Goal: Information Seeking & Learning: Learn about a topic

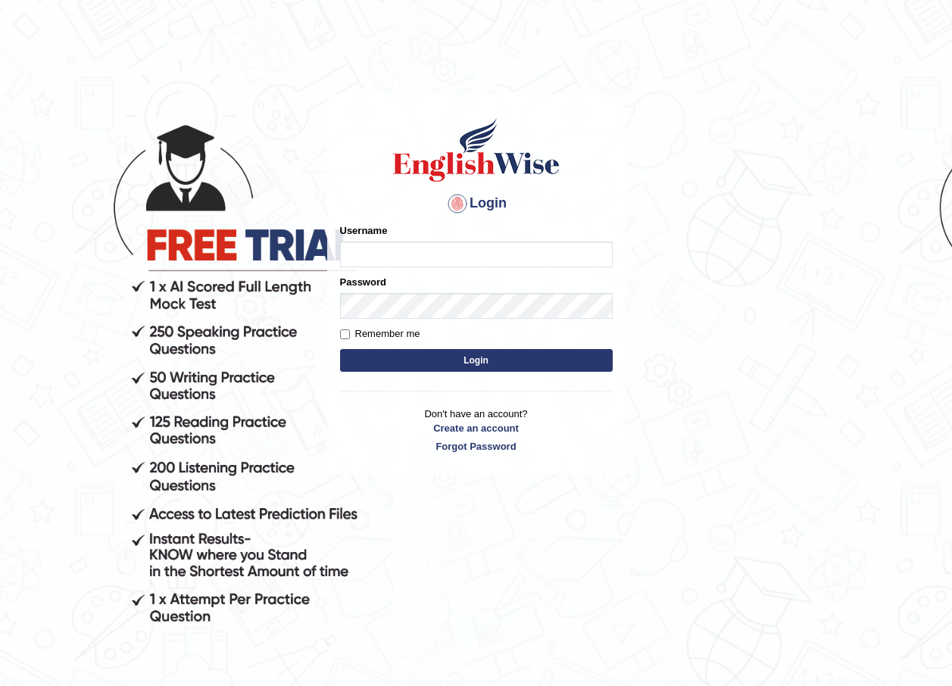
click at [407, 251] on input "Username" at bounding box center [476, 255] width 273 height 26
type input "sheryl_parramatta"
click at [470, 362] on button "Login" at bounding box center [476, 360] width 273 height 23
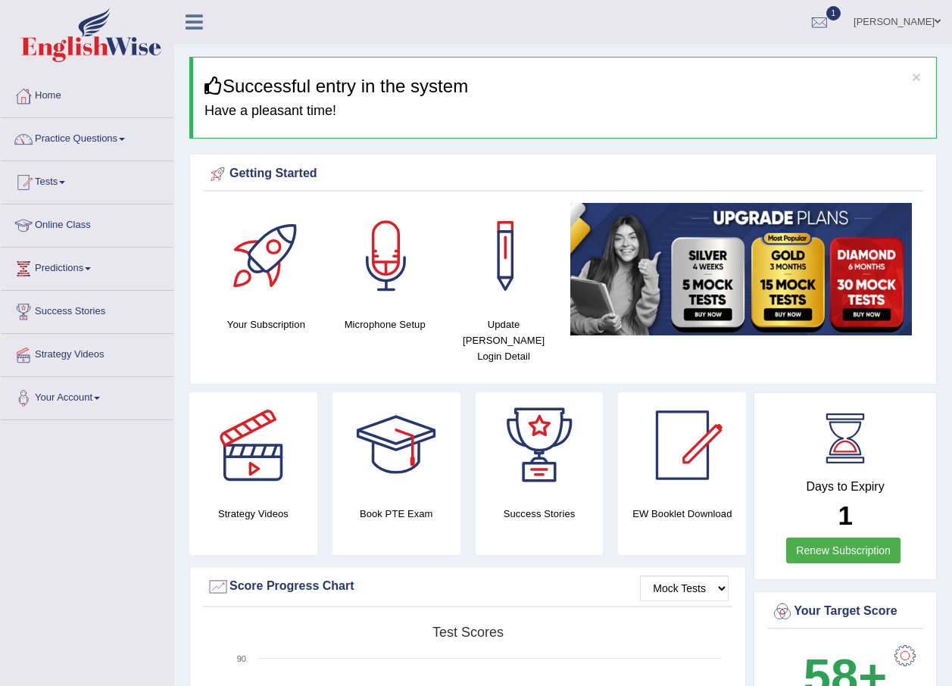
click at [62, 180] on link "Tests" at bounding box center [87, 180] width 173 height 38
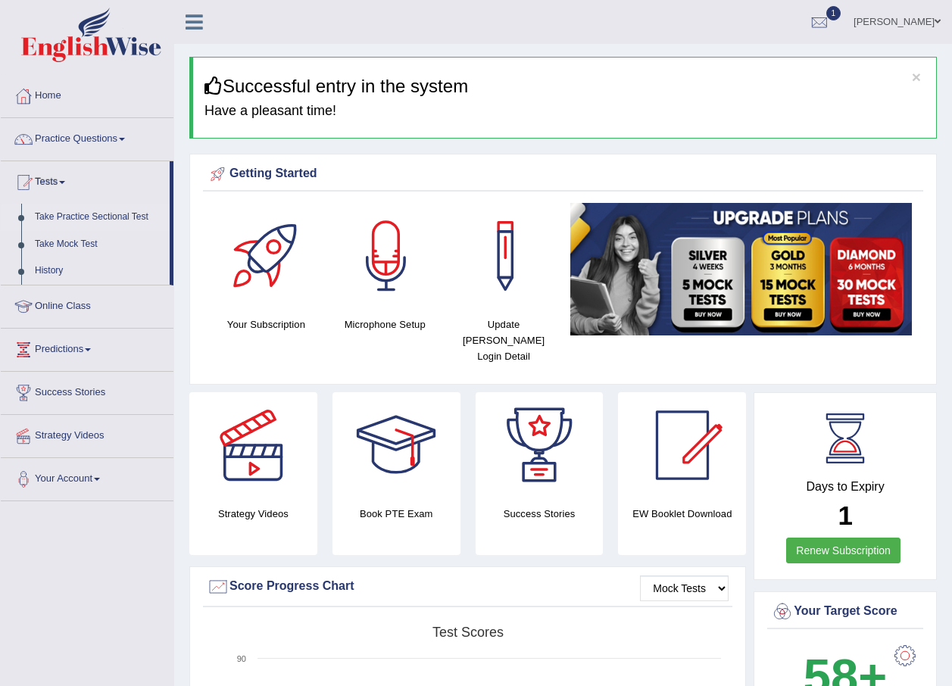
click at [95, 220] on link "Take Practice Sectional Test" at bounding box center [99, 217] width 142 height 27
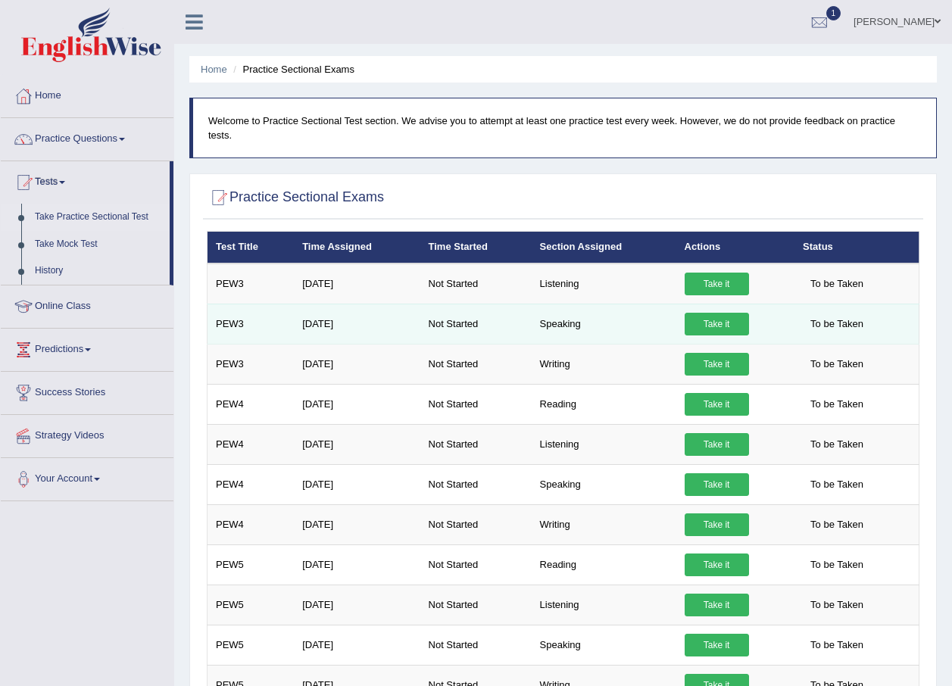
click at [711, 316] on link "Take it" at bounding box center [717, 324] width 64 height 23
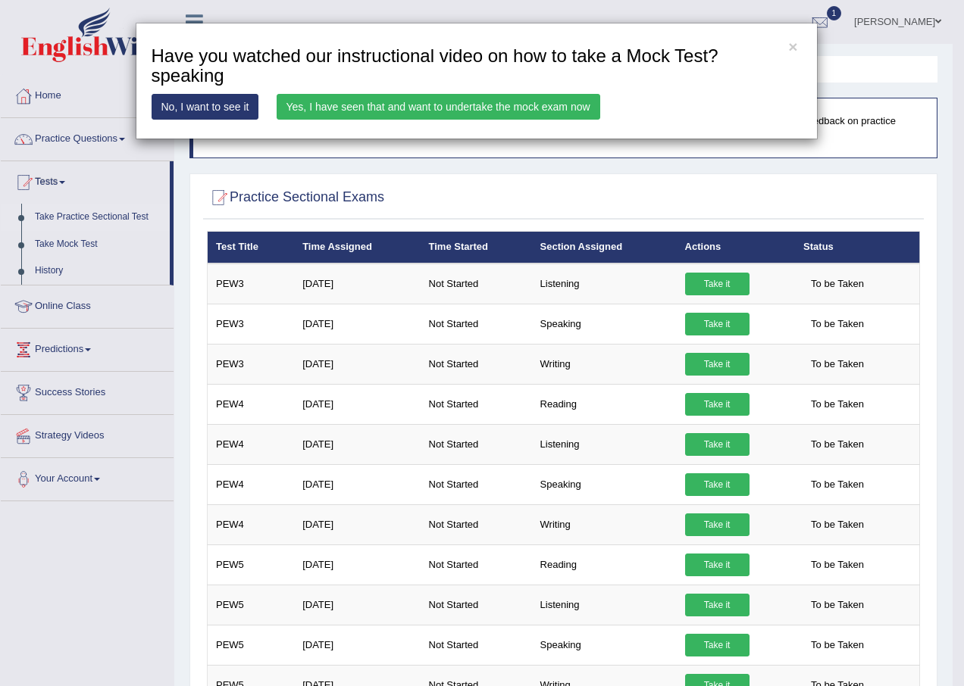
click at [384, 106] on link "Yes, I have seen that and want to undertake the mock exam now" at bounding box center [439, 107] width 324 height 26
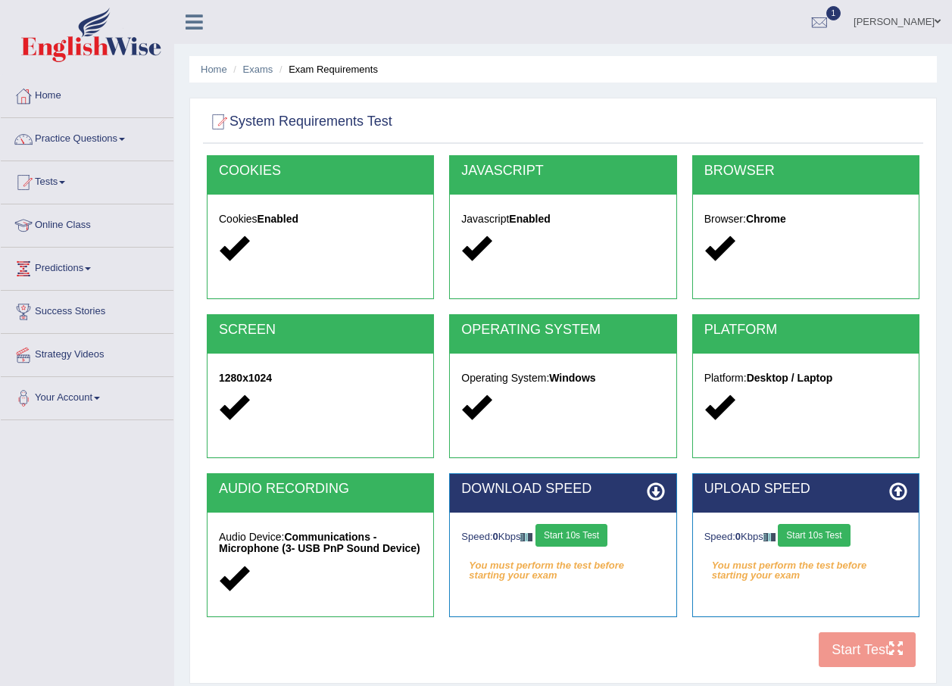
click at [567, 536] on button "Start 10s Test" at bounding box center [572, 535] width 72 height 23
click at [823, 538] on button "Start 10s Test" at bounding box center [814, 535] width 72 height 23
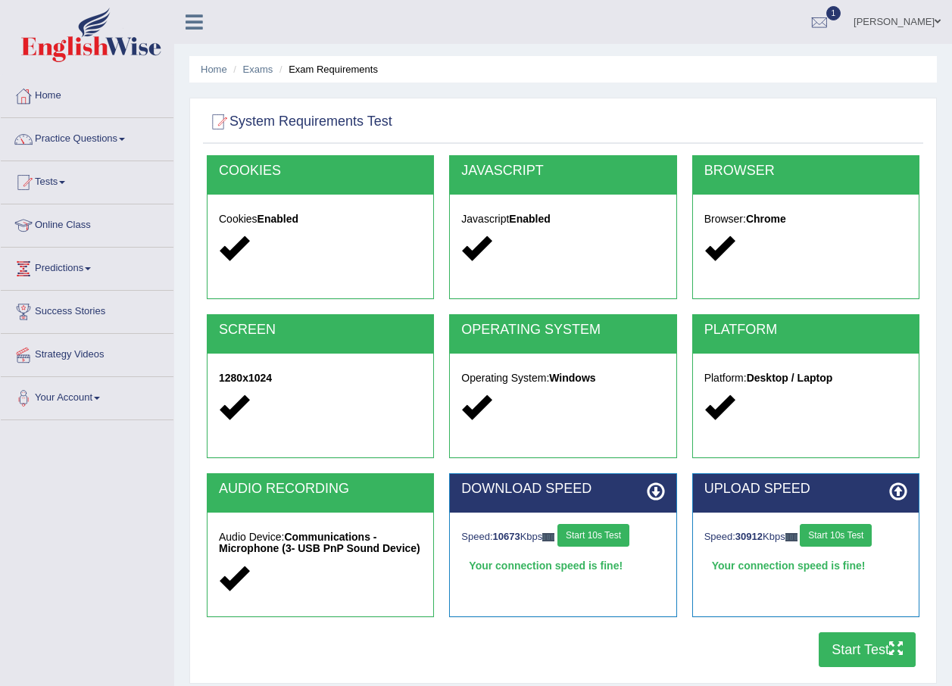
click at [890, 645] on icon "button" at bounding box center [896, 649] width 14 height 14
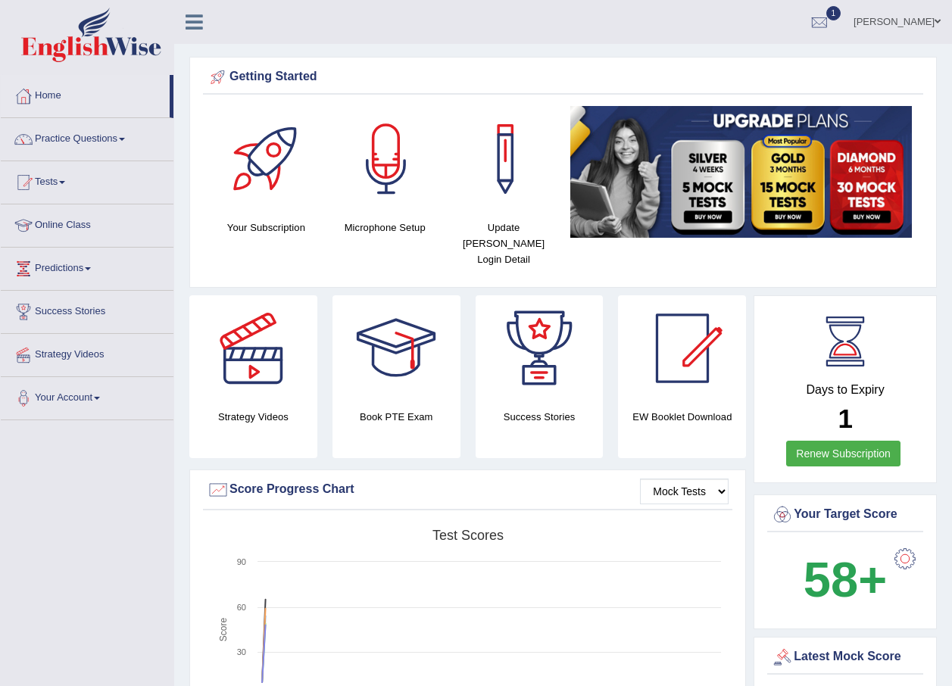
scroll to position [76, 0]
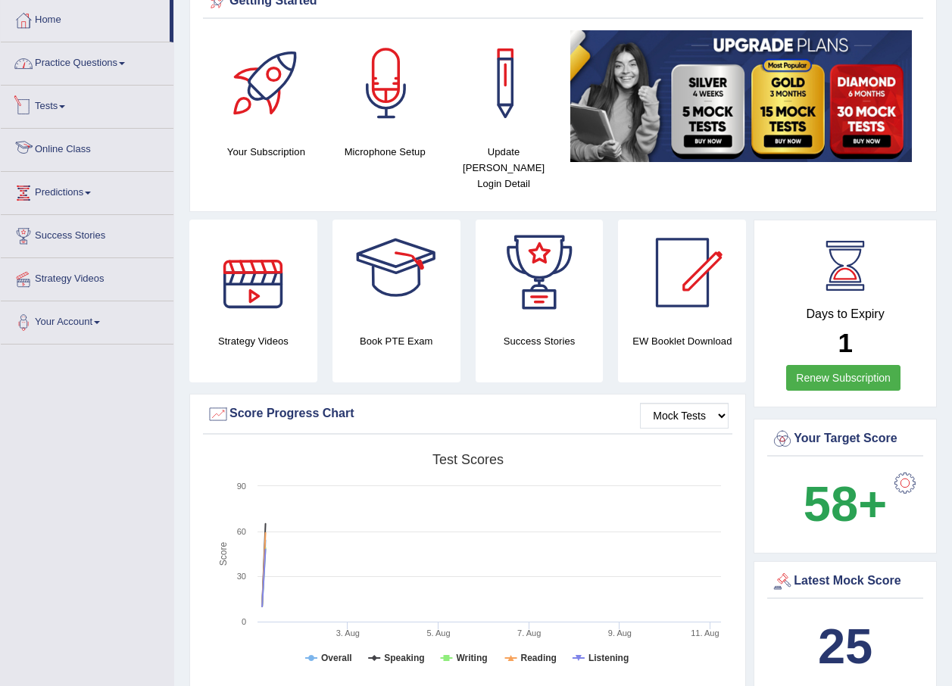
click at [103, 67] on link "Practice Questions" at bounding box center [87, 61] width 173 height 38
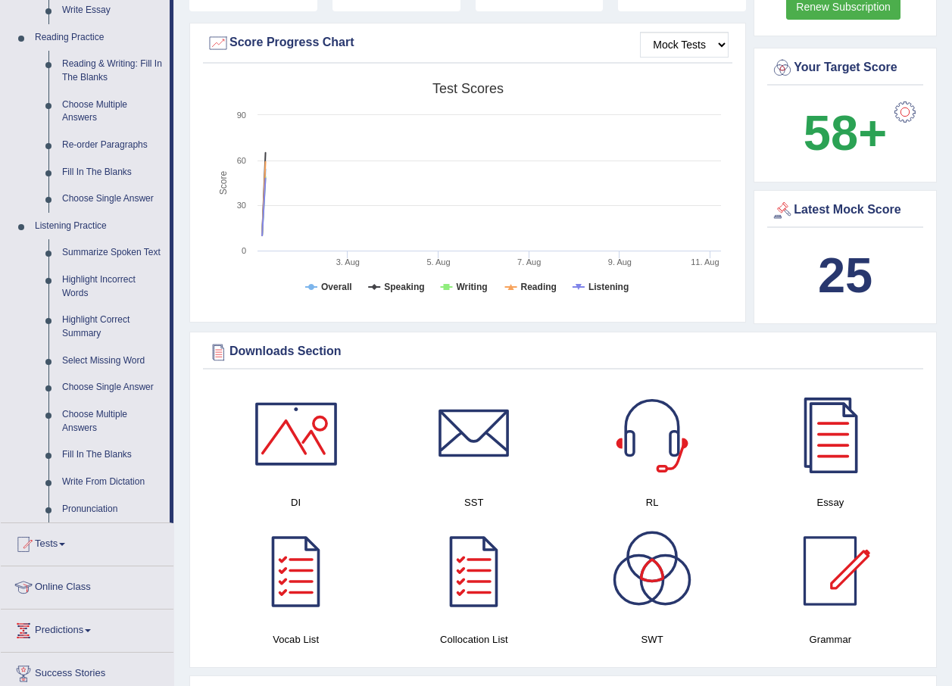
scroll to position [606, 0]
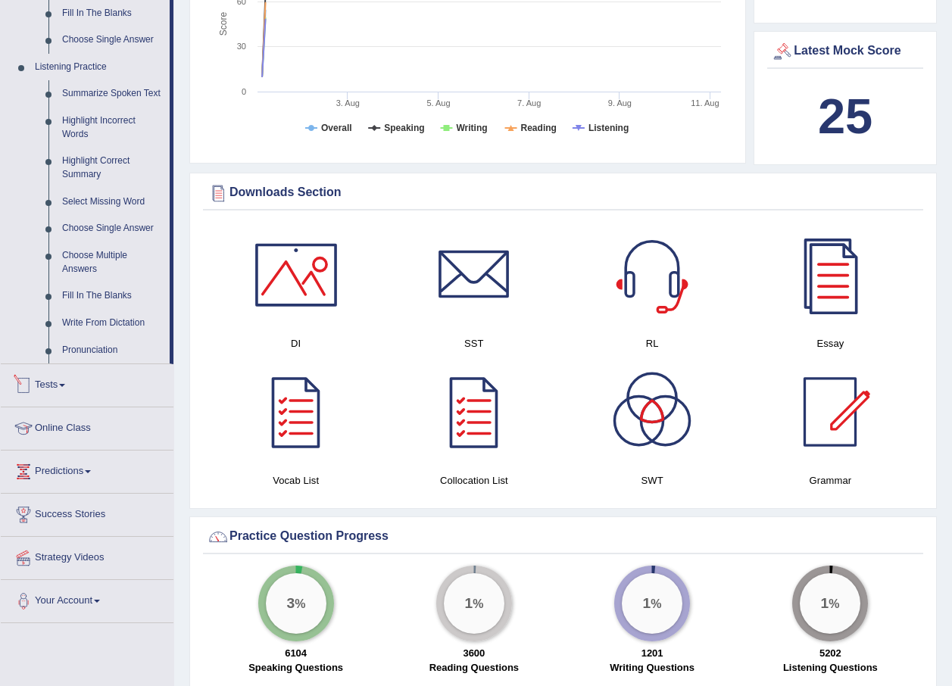
click at [67, 378] on link "Tests" at bounding box center [87, 383] width 173 height 38
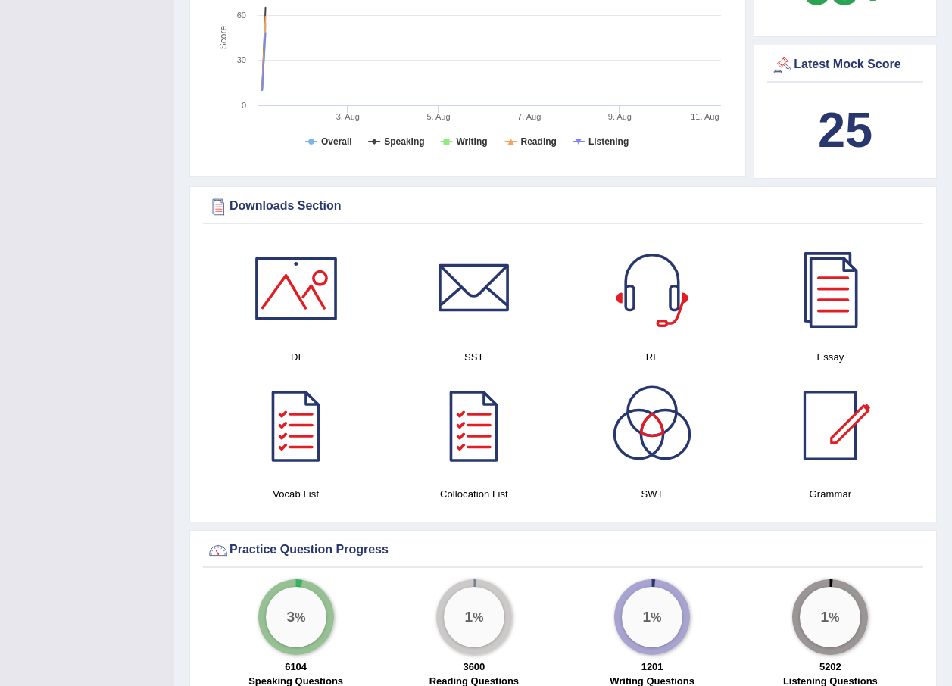
scroll to position [191, 0]
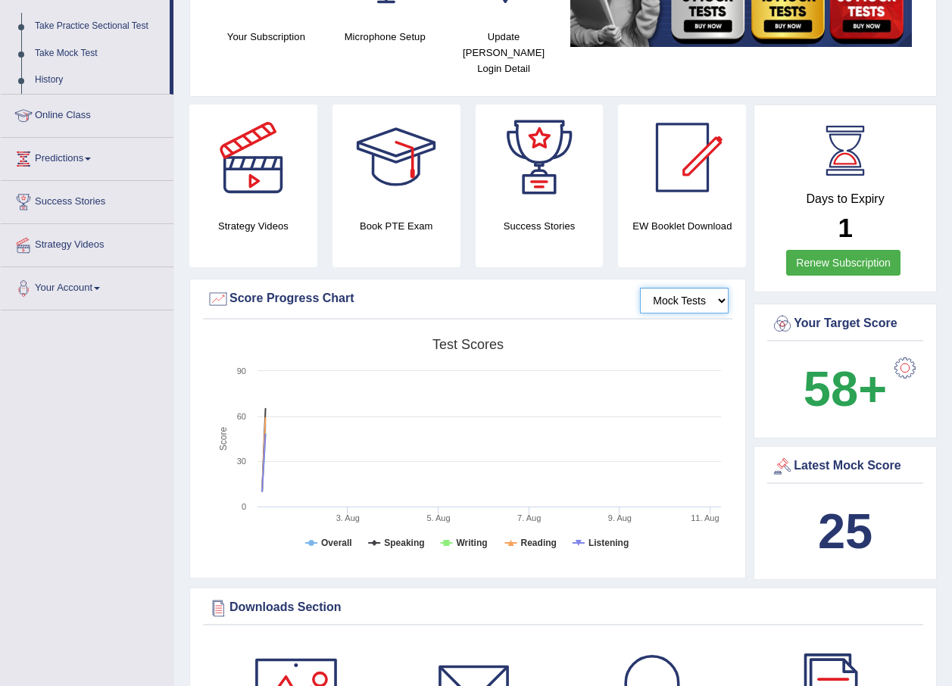
click at [684, 295] on select "Mock Tests" at bounding box center [684, 301] width 89 height 26
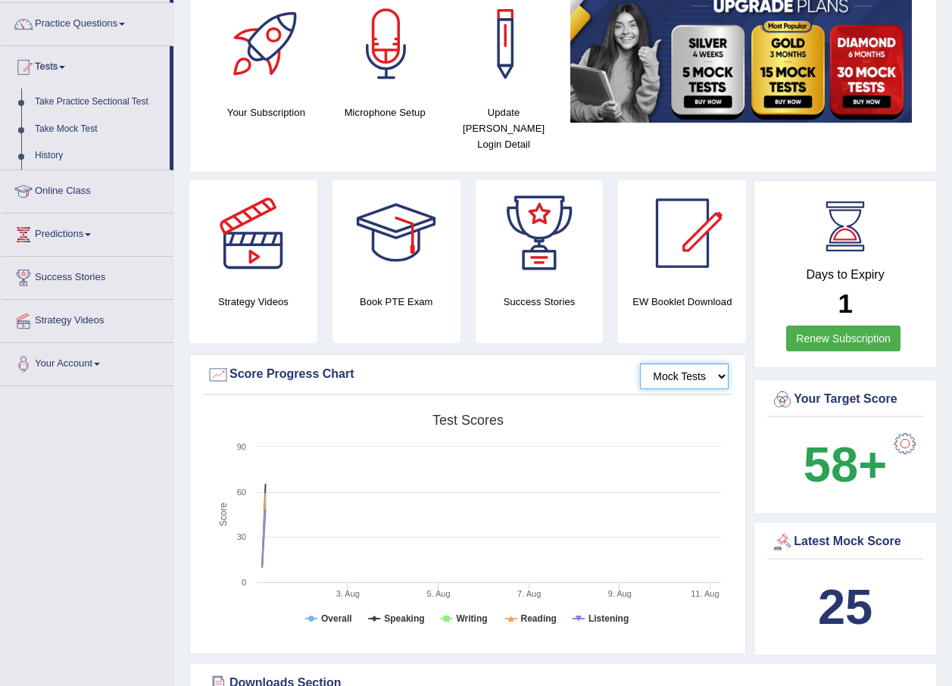
scroll to position [39, 0]
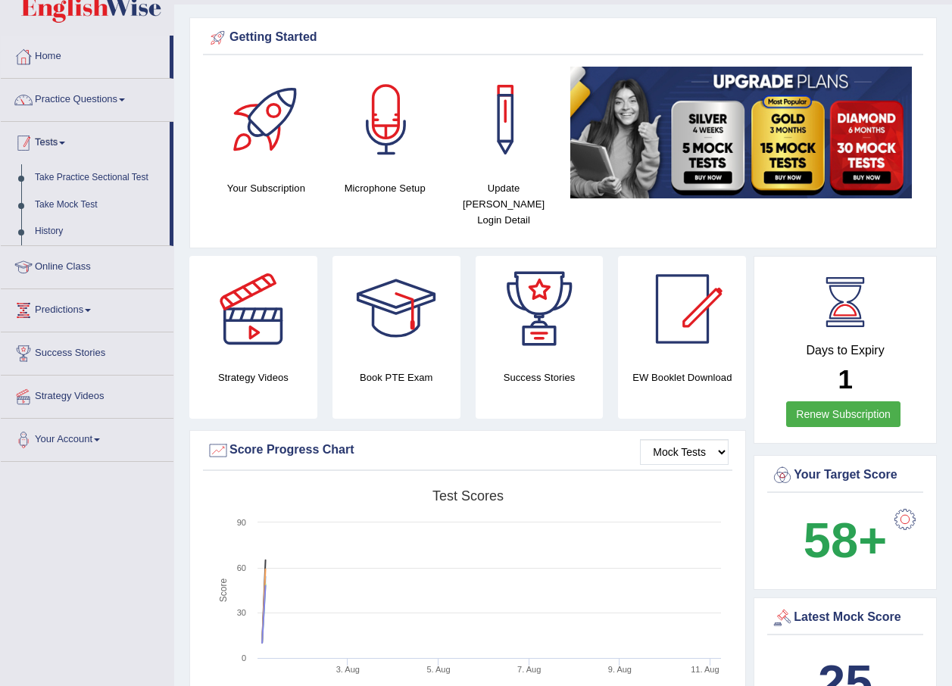
click at [54, 148] on link "Tests" at bounding box center [85, 141] width 169 height 38
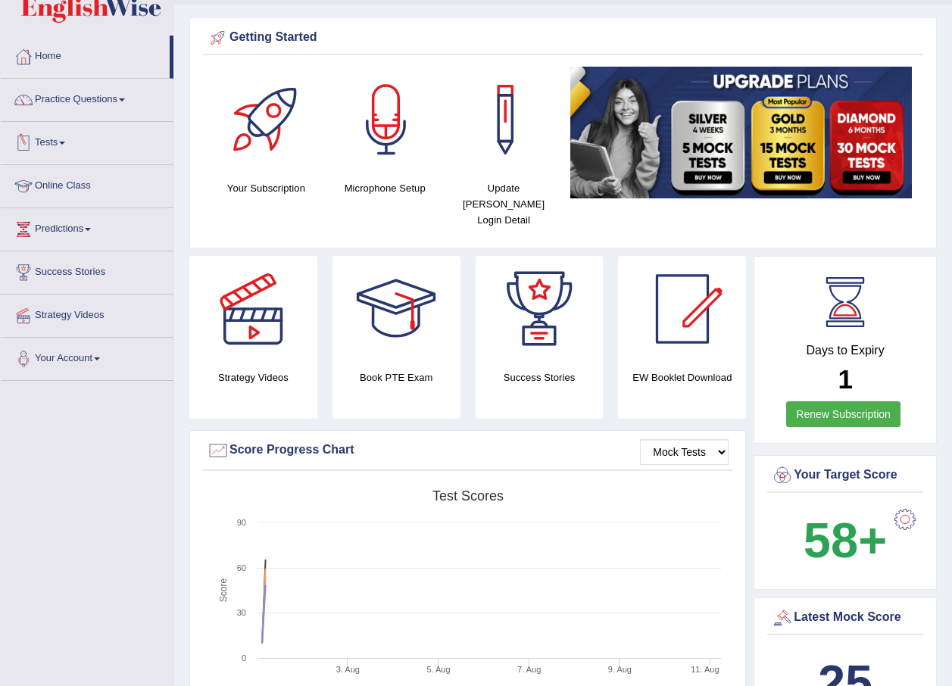
click at [54, 148] on link "Tests" at bounding box center [87, 141] width 173 height 38
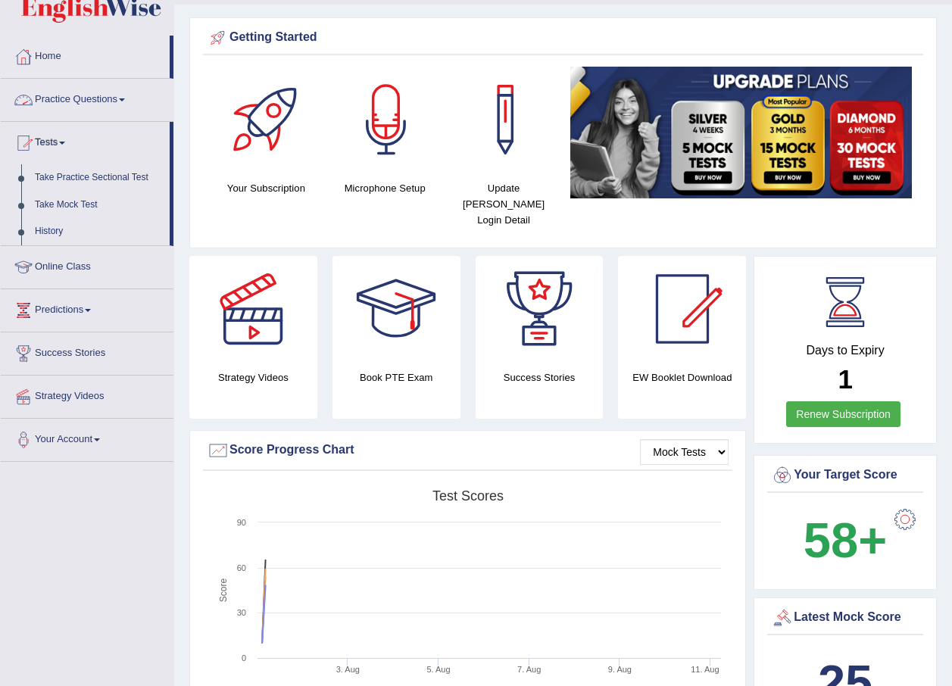
click at [116, 107] on link "Practice Questions" at bounding box center [87, 98] width 173 height 38
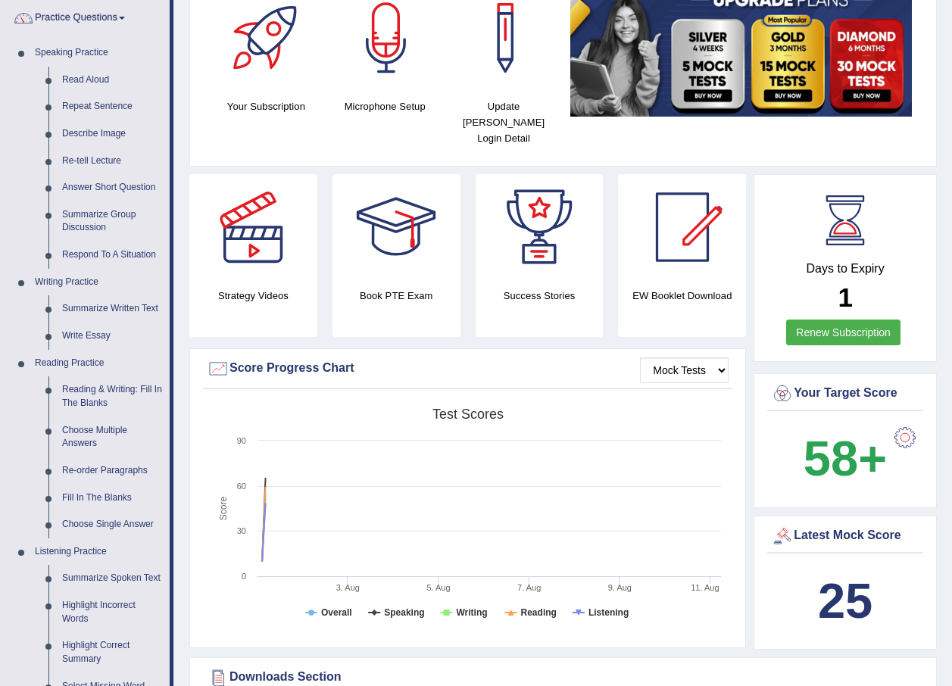
scroll to position [115, 0]
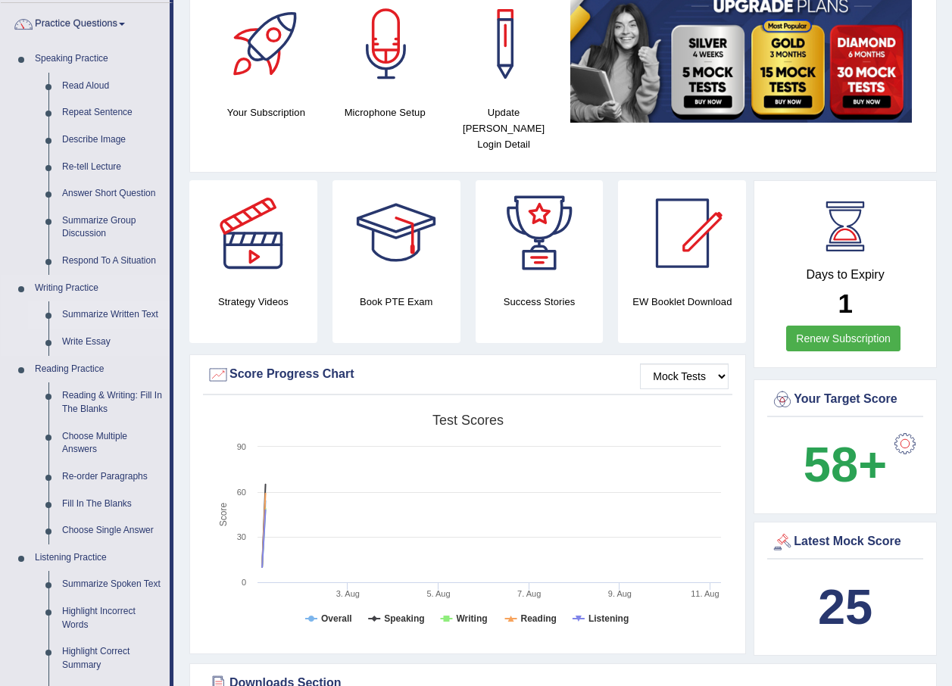
click at [85, 315] on link "Summarize Written Text" at bounding box center [112, 315] width 114 height 27
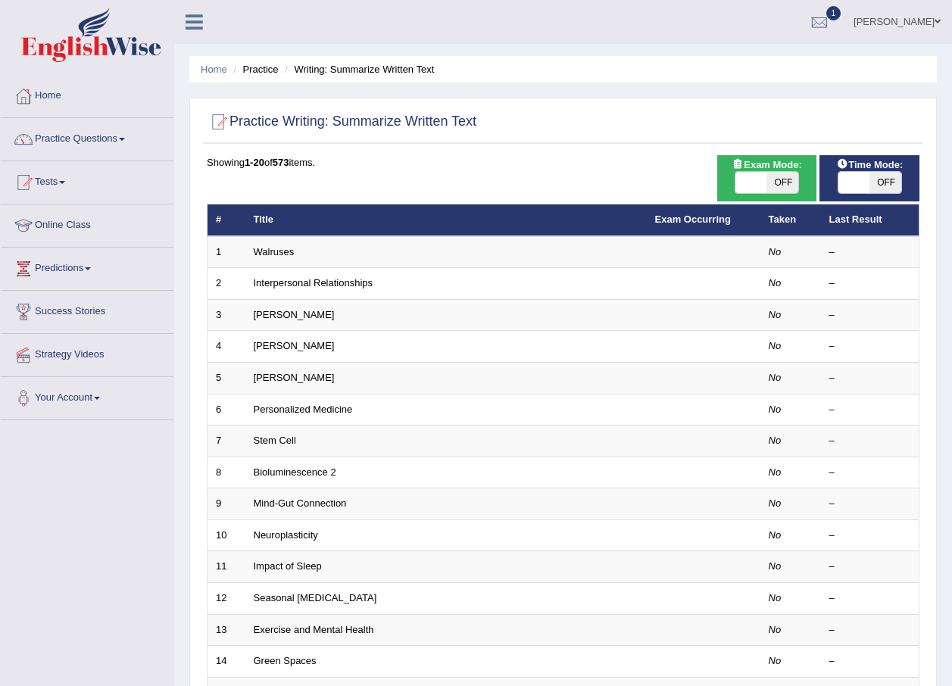
click at [767, 177] on span "OFF" at bounding box center [783, 182] width 32 height 21
checkbox input "true"
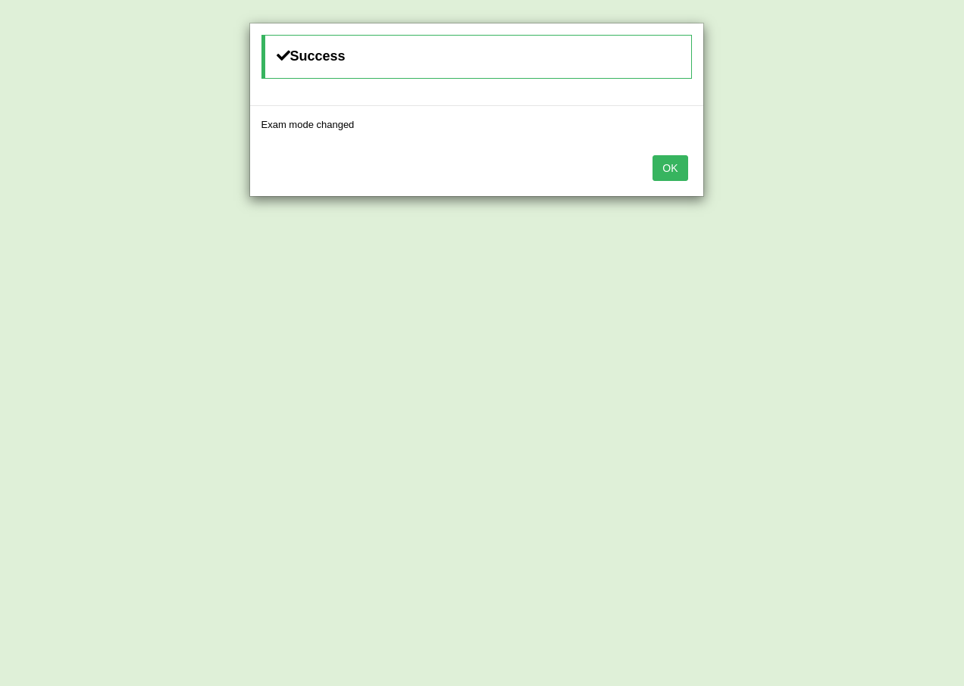
click at [665, 172] on button "OK" at bounding box center [669, 168] width 35 height 26
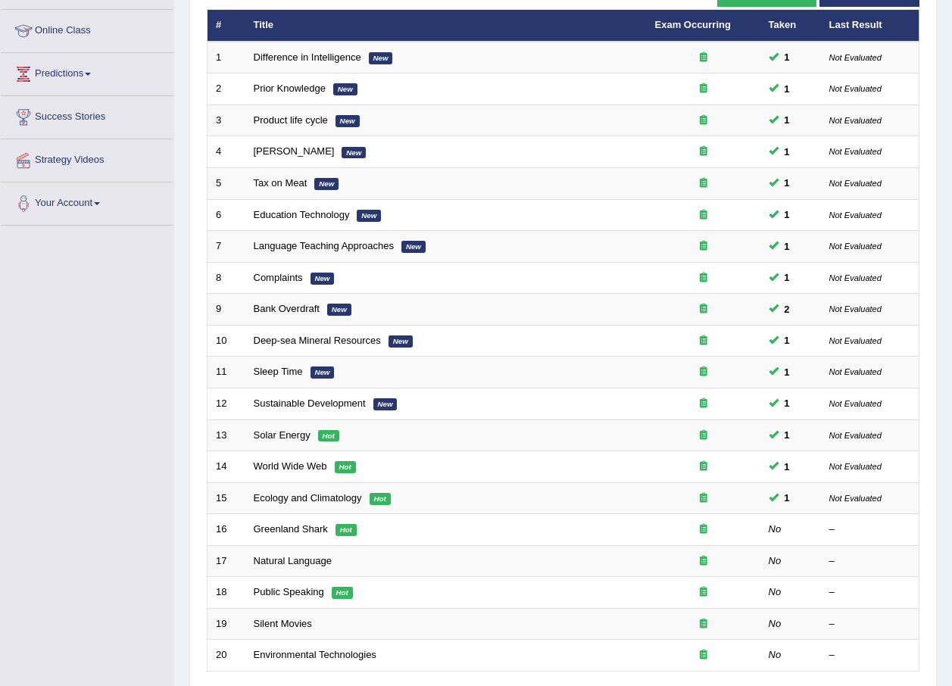
scroll to position [317, 0]
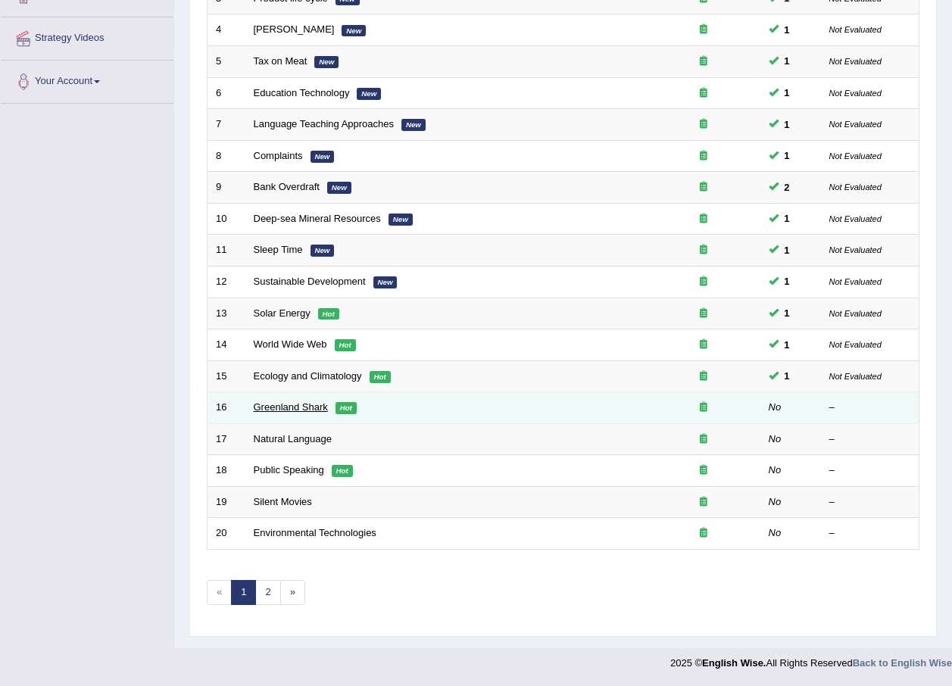
click at [264, 404] on link "Greenland Shark" at bounding box center [291, 407] width 74 height 11
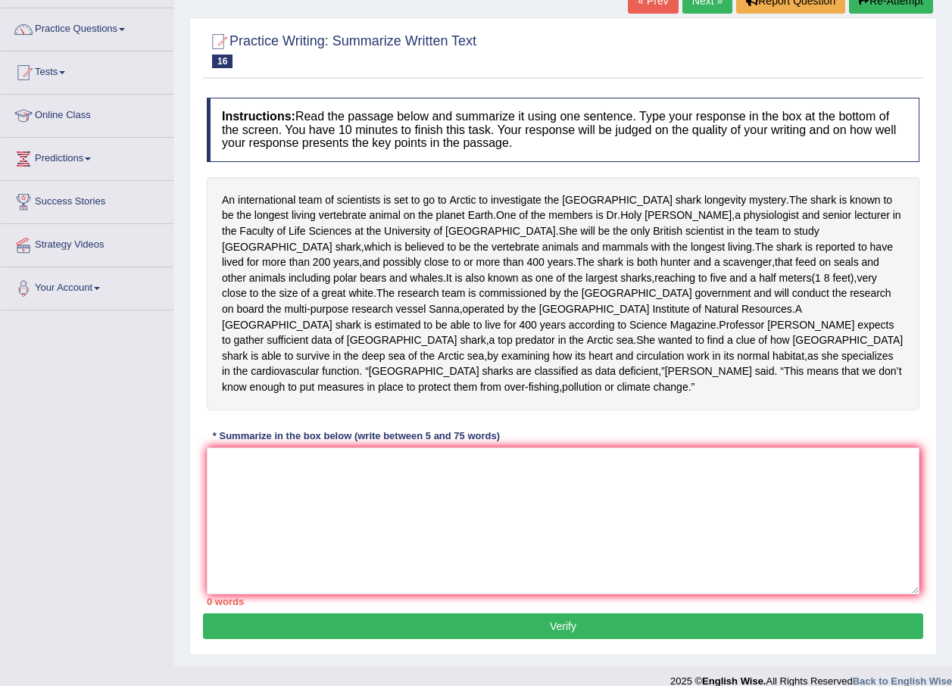
scroll to position [113, 0]
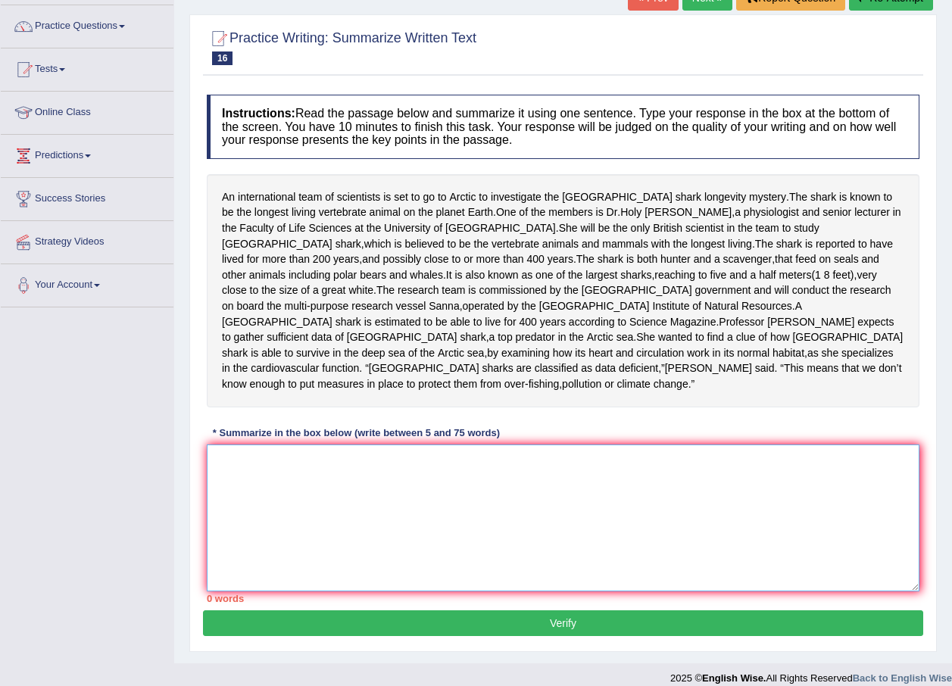
click at [277, 455] on textarea at bounding box center [563, 518] width 713 height 147
type textarea "Y"
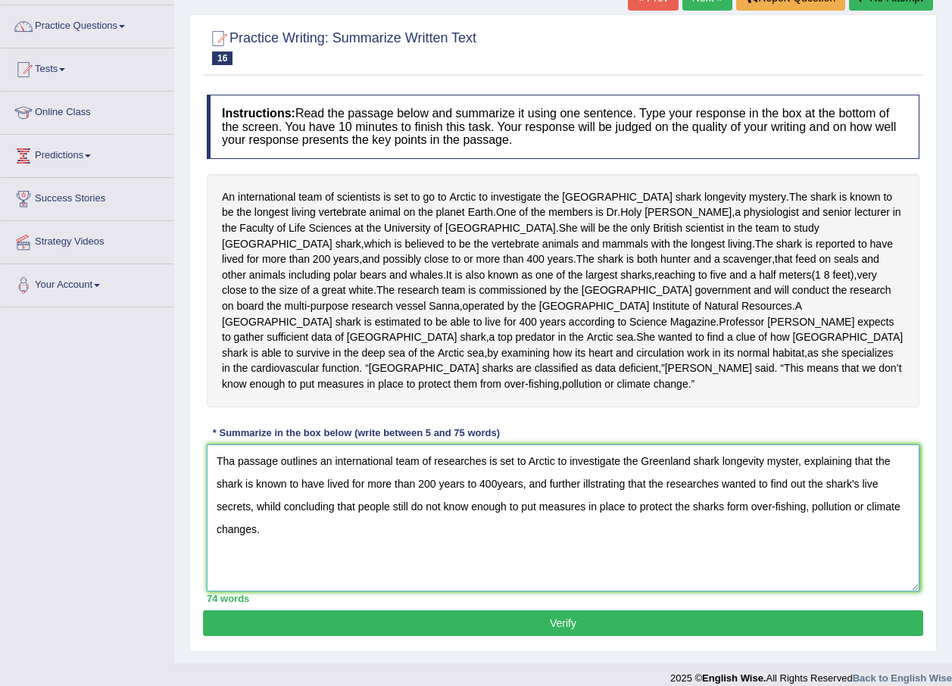
click at [799, 446] on textarea "Tha passage outlines an international team of researches is set to Arctic to in…" at bounding box center [563, 518] width 713 height 147
click at [498, 470] on textarea "Tha passage outlines an international team of researches is set to Arctic to in…" at bounding box center [563, 518] width 713 height 147
click at [574, 489] on textarea "Tha passage outlines an international team of researches is set to Arctic to in…" at bounding box center [563, 518] width 713 height 147
click at [881, 477] on textarea "Tha passage outlines an international team of researches is set to Arctic to in…" at bounding box center [563, 518] width 713 height 147
click at [603, 524] on textarea "Tha passage outlines an international team of researches is set to Arctic to in…" at bounding box center [563, 518] width 713 height 147
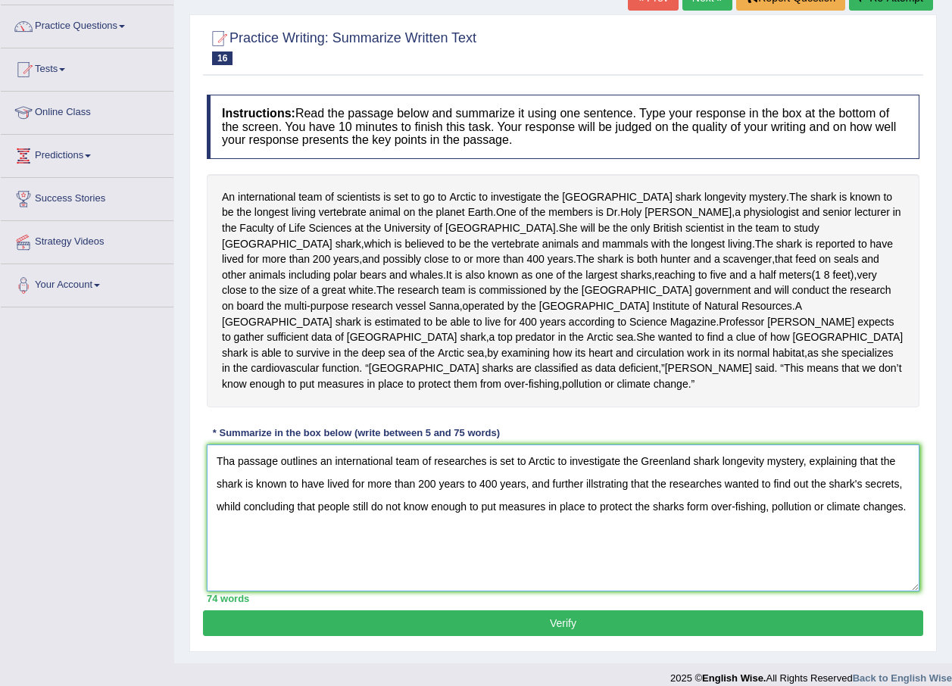
type textarea "Tha passage outlines an international team of researches is set to Arctic to in…"
click at [615, 611] on button "Verify" at bounding box center [563, 624] width 720 height 26
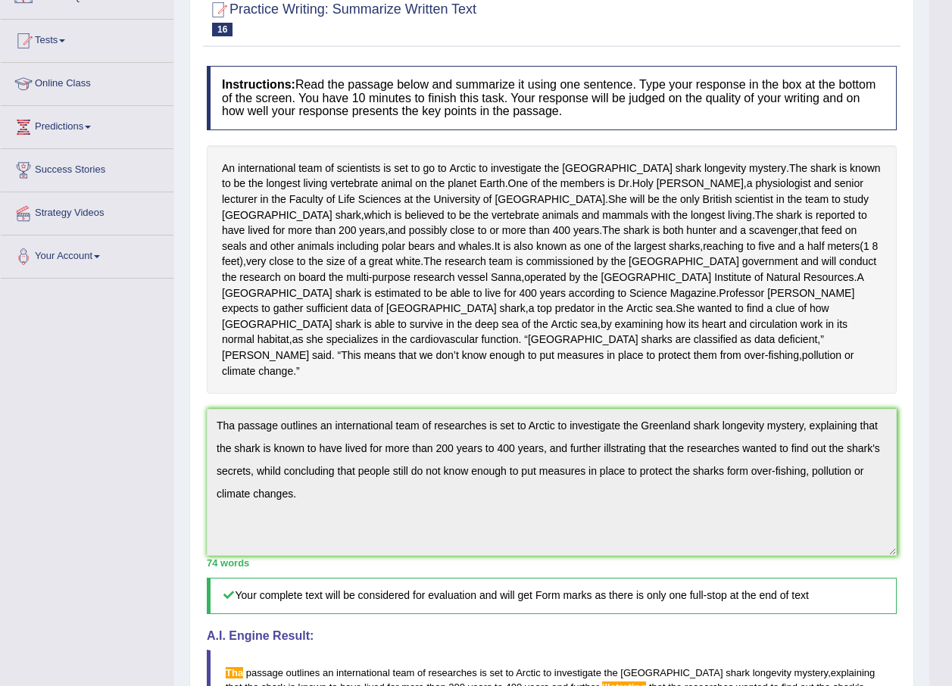
scroll to position [0, 0]
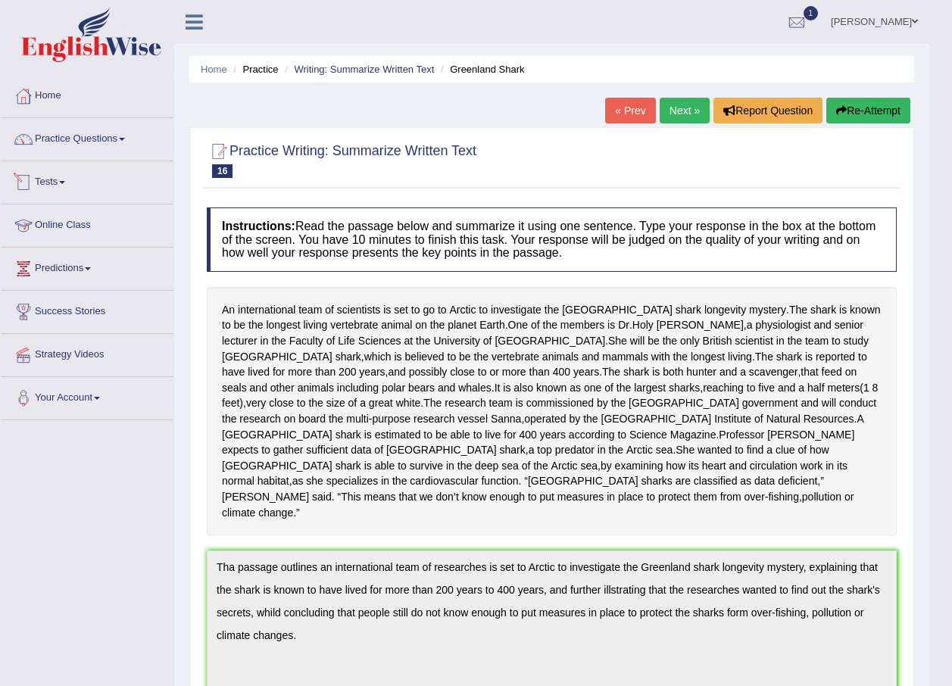
click at [64, 183] on span at bounding box center [62, 182] width 6 height 3
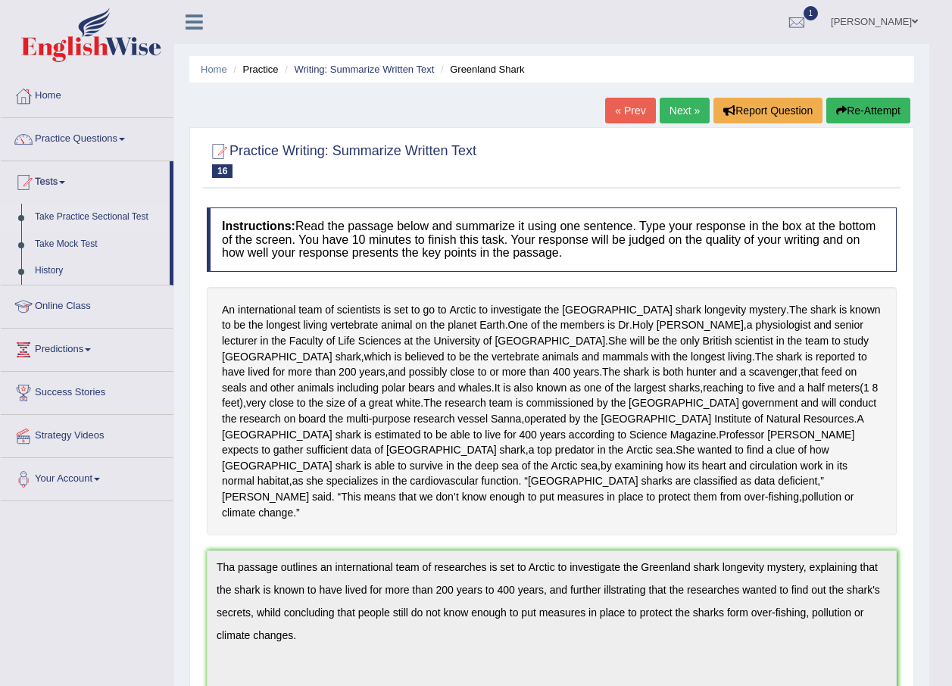
click at [111, 223] on link "Take Practice Sectional Test" at bounding box center [99, 217] width 142 height 27
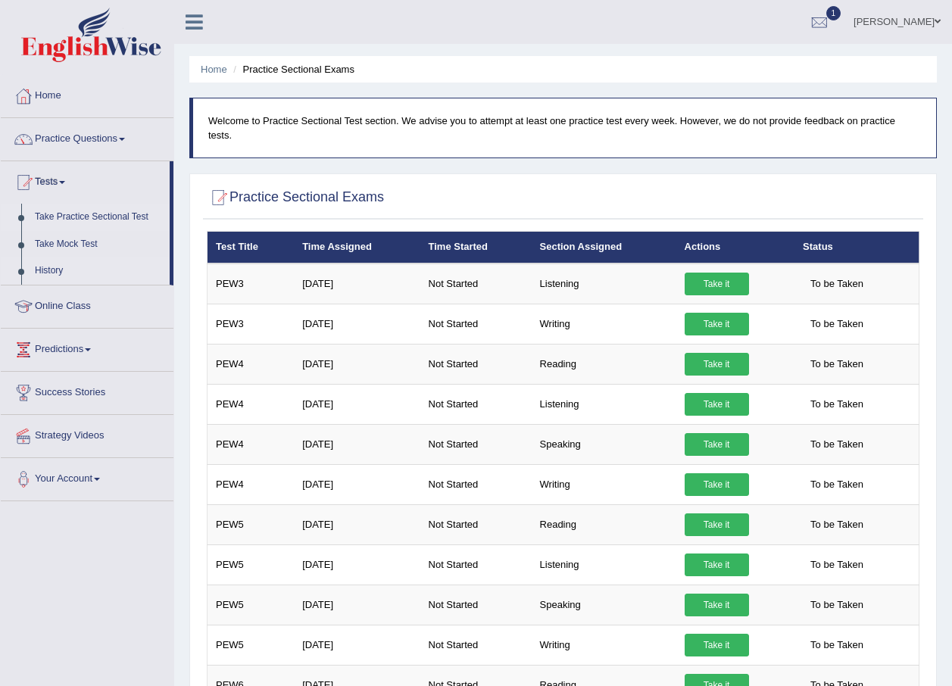
click at [59, 267] on link "History" at bounding box center [99, 271] width 142 height 27
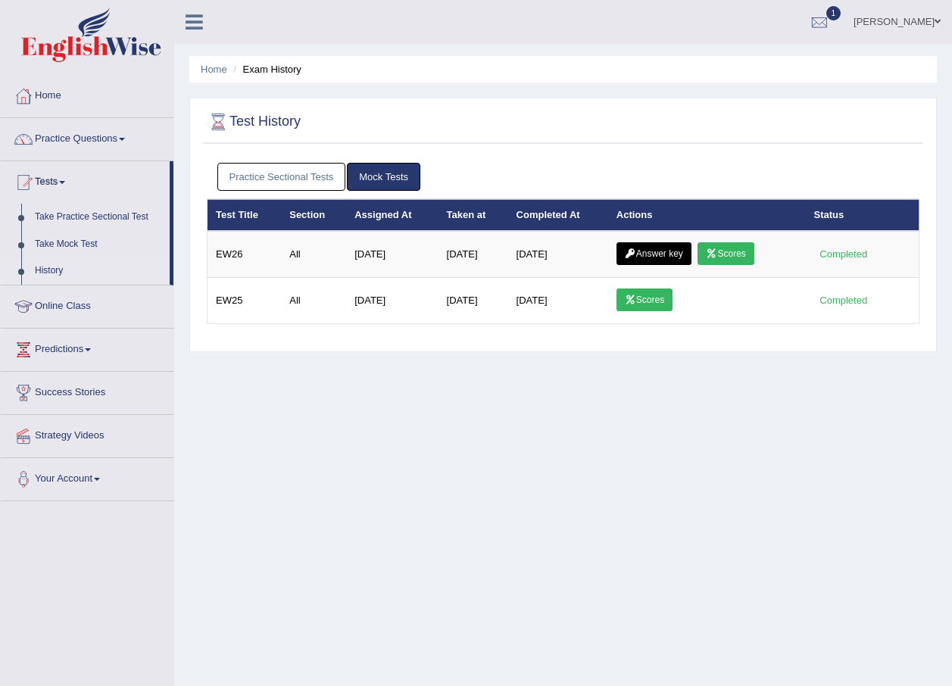
click at [320, 180] on link "Practice Sectional Tests" at bounding box center [281, 177] width 129 height 28
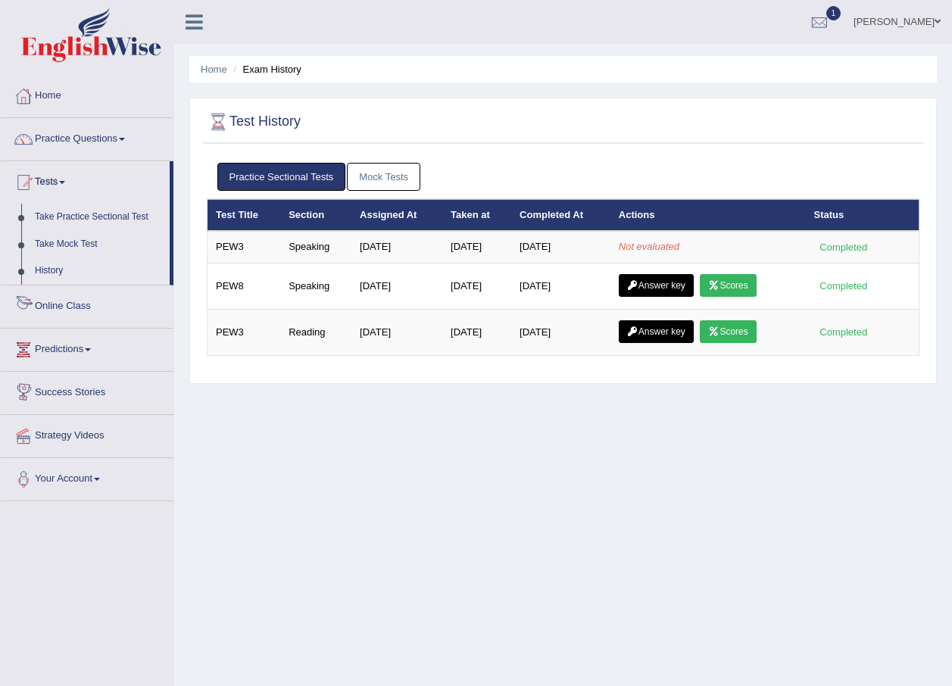
click at [58, 345] on link "Predictions" at bounding box center [87, 348] width 173 height 38
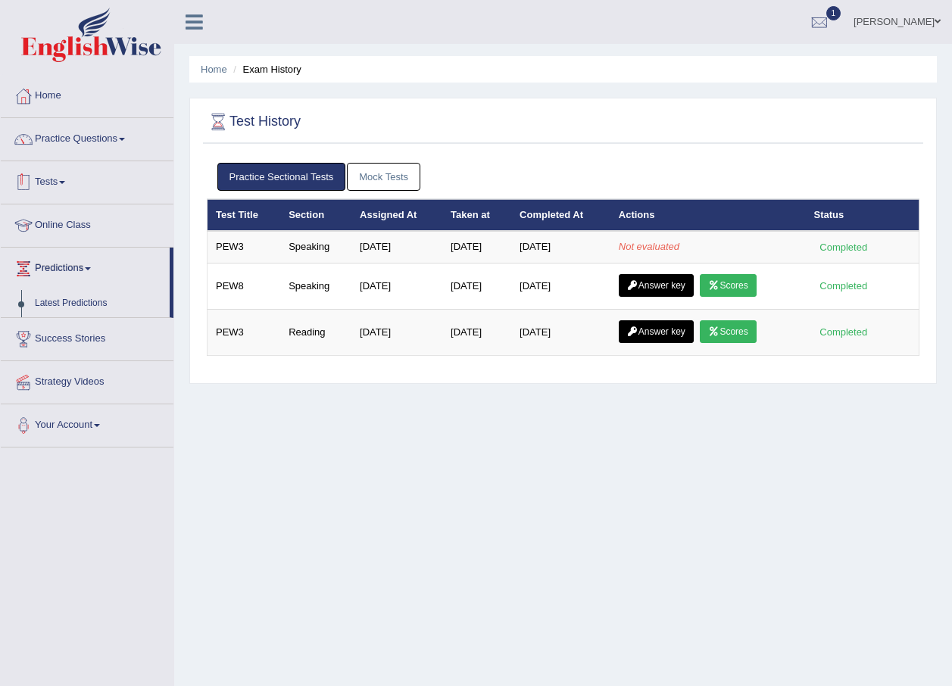
click at [64, 173] on link "Tests" at bounding box center [87, 180] width 173 height 38
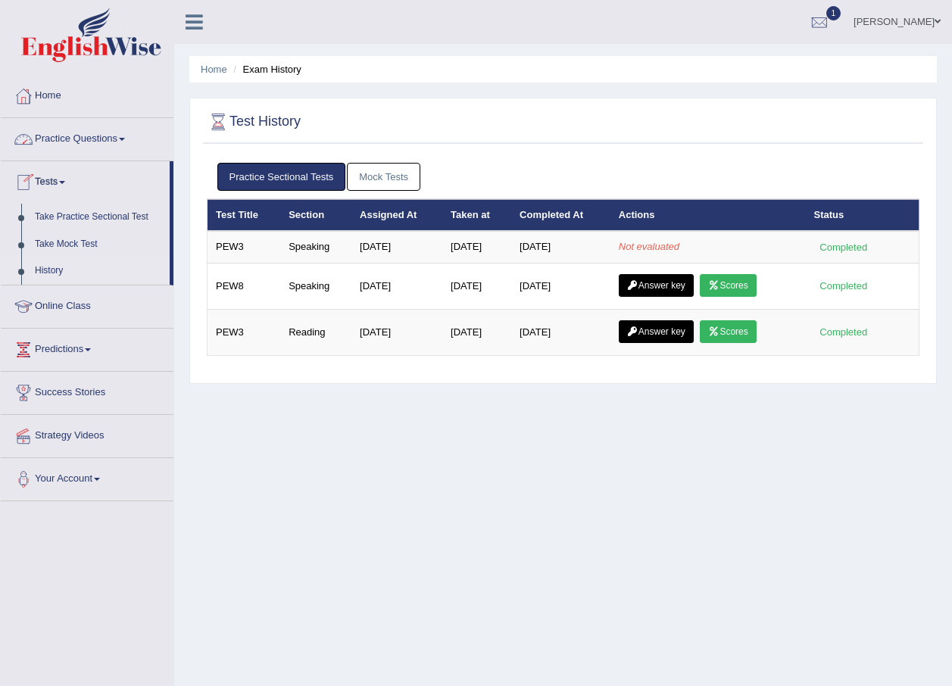
click at [77, 139] on link "Practice Questions" at bounding box center [87, 137] width 173 height 38
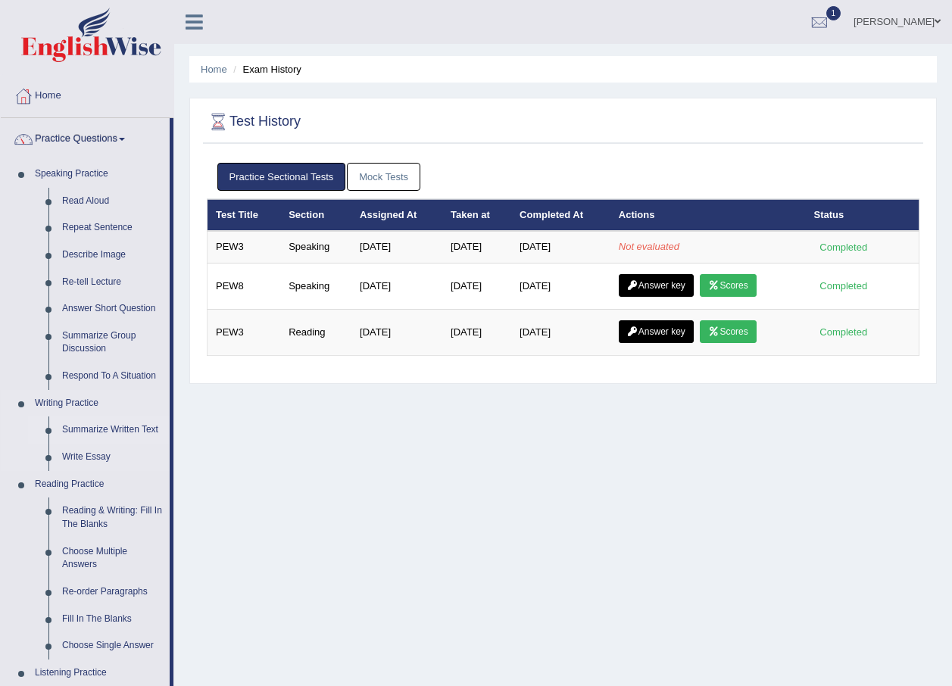
click at [112, 423] on link "Summarize Written Text" at bounding box center [112, 430] width 114 height 27
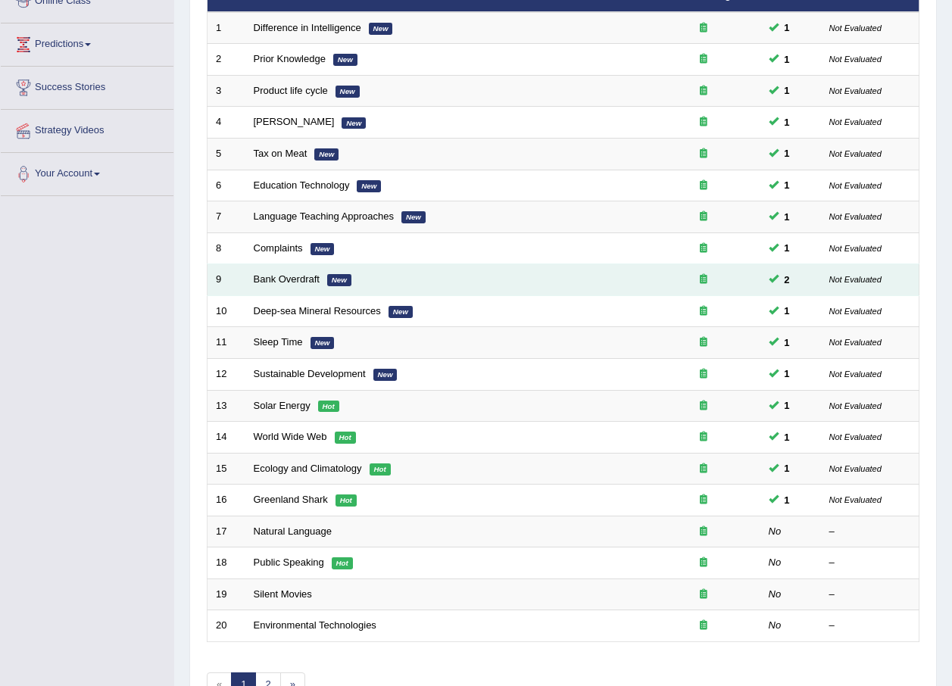
scroll to position [317, 0]
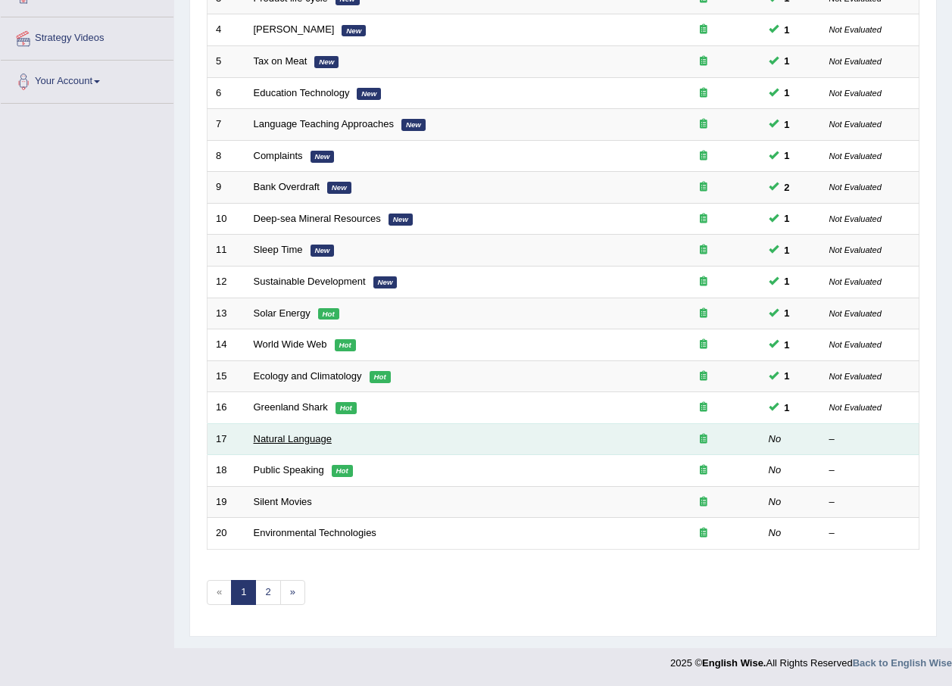
click at [292, 440] on link "Natural Language" at bounding box center [293, 438] width 78 height 11
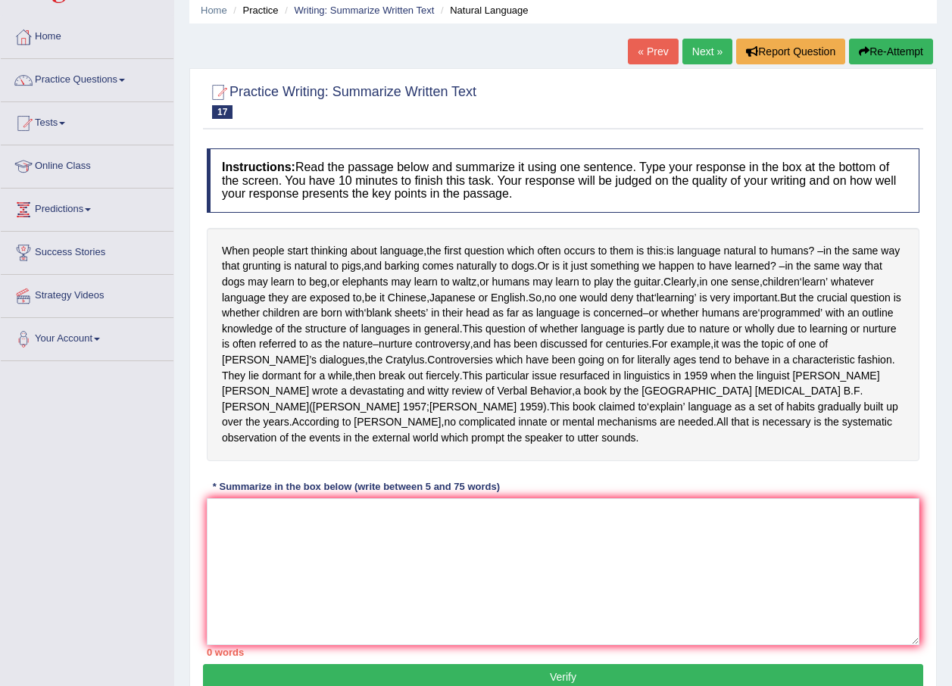
scroll to position [76, 0]
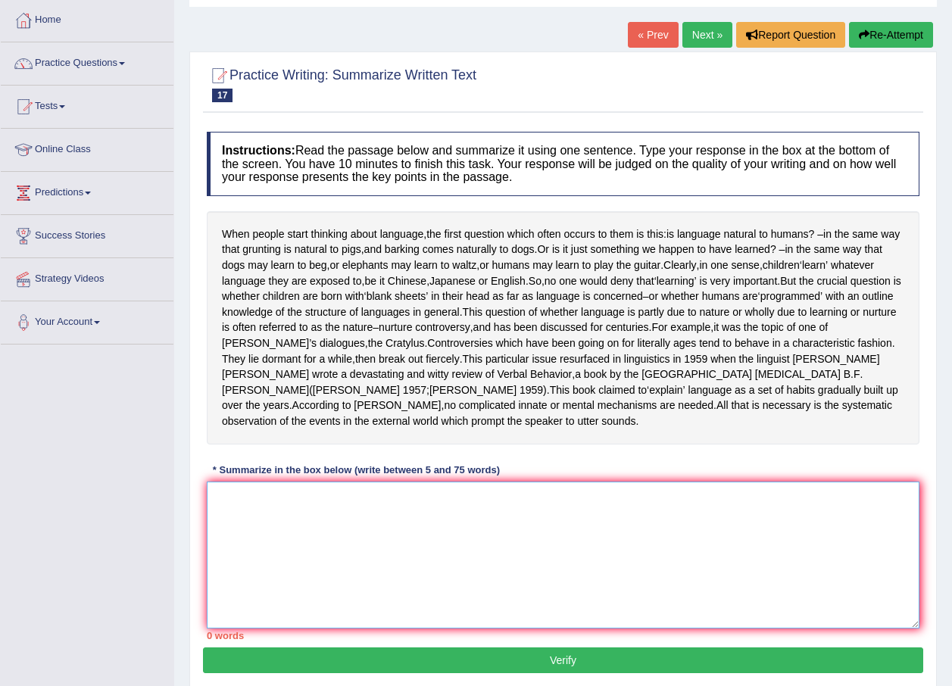
click at [329, 589] on textarea at bounding box center [563, 555] width 713 height 147
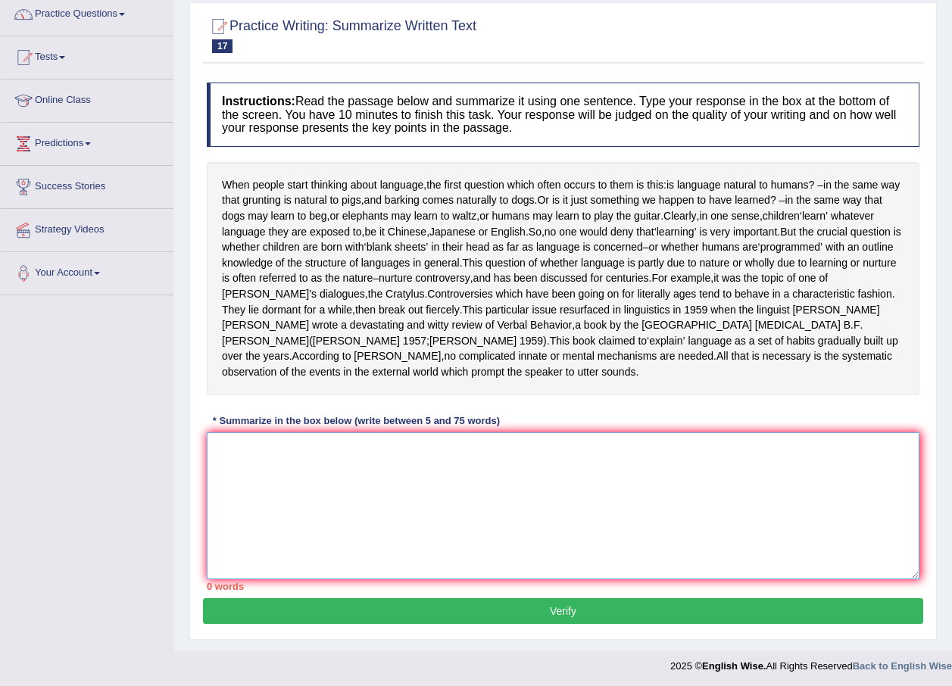
scroll to position [152, 0]
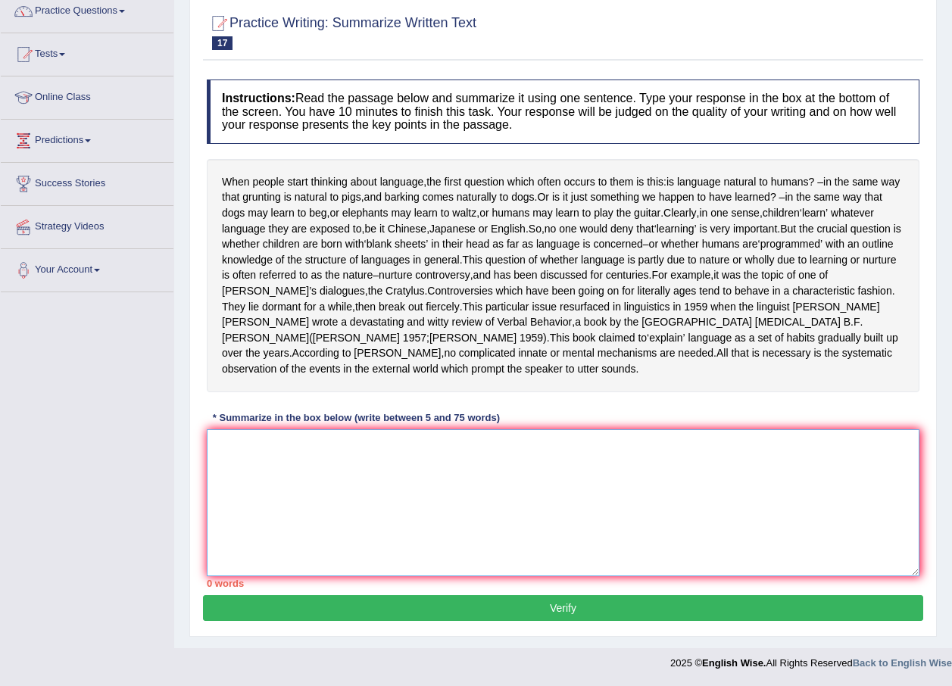
click at [427, 486] on textarea at bounding box center [563, 503] width 713 height 147
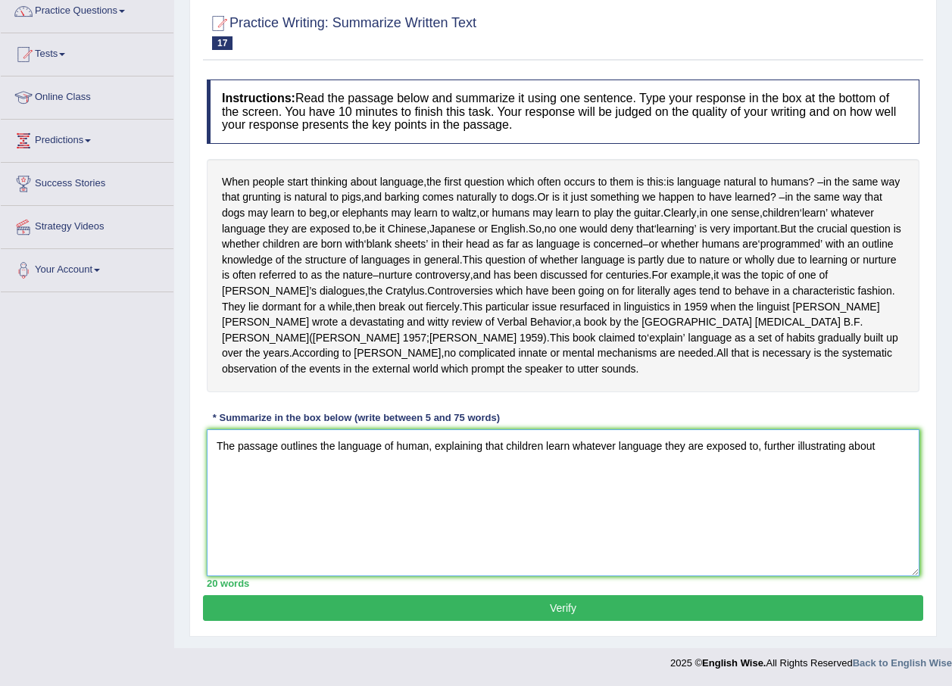
click at [761, 456] on textarea "The passage outlines the language of human, explaining that children learn what…" at bounding box center [563, 503] width 713 height 147
click at [900, 448] on textarea "The passage outlines the language of human, explaining that children learn what…" at bounding box center [563, 503] width 713 height 147
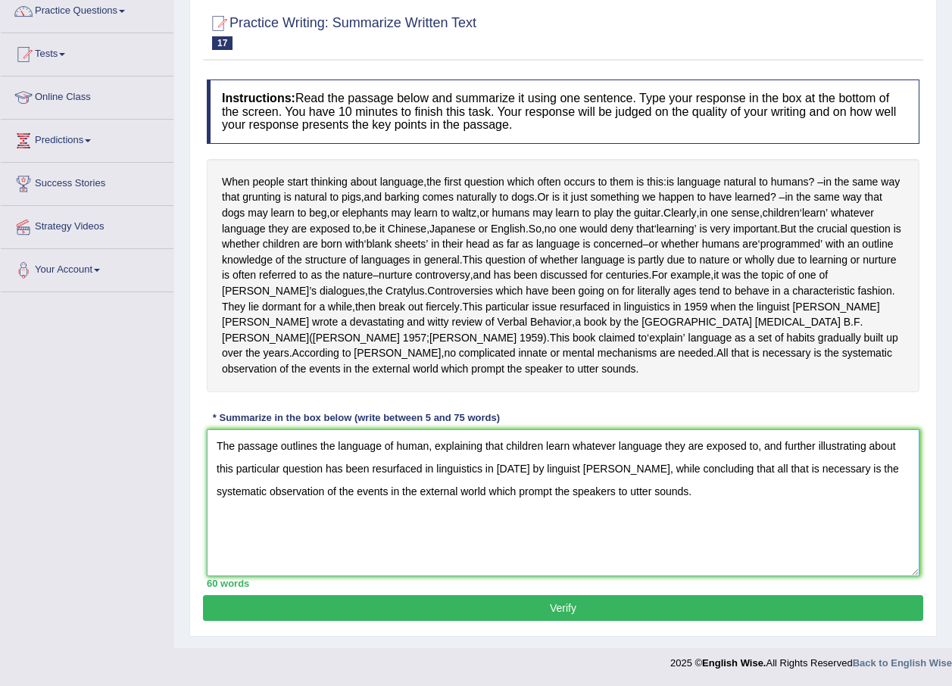
type textarea "The passage outlines the language of human, explaining that children learn what…"
click at [466, 631] on div "Practice Writing: Summarize Written Text 17 Natural Language Instructions: Read…" at bounding box center [563, 318] width 748 height 638
click at [470, 618] on button "Verify" at bounding box center [563, 608] width 720 height 26
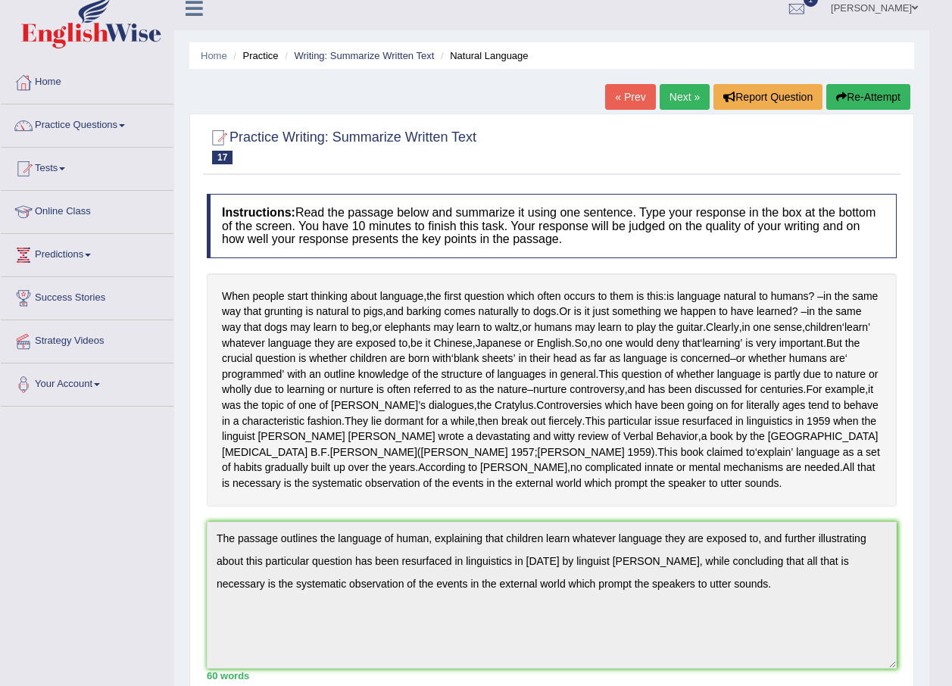
scroll to position [0, 0]
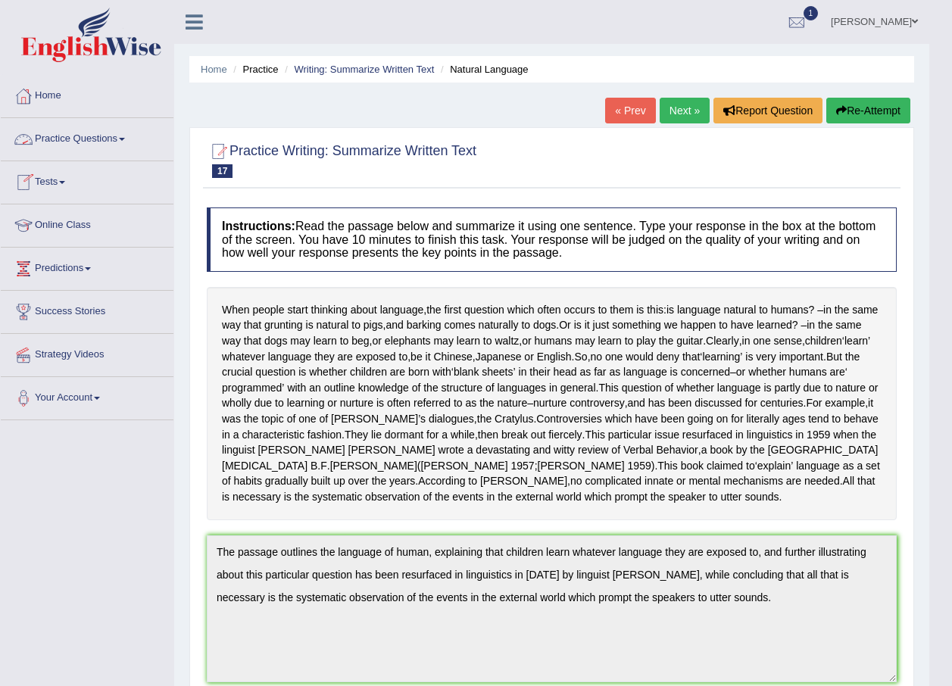
click at [57, 185] on link "Tests" at bounding box center [87, 180] width 173 height 38
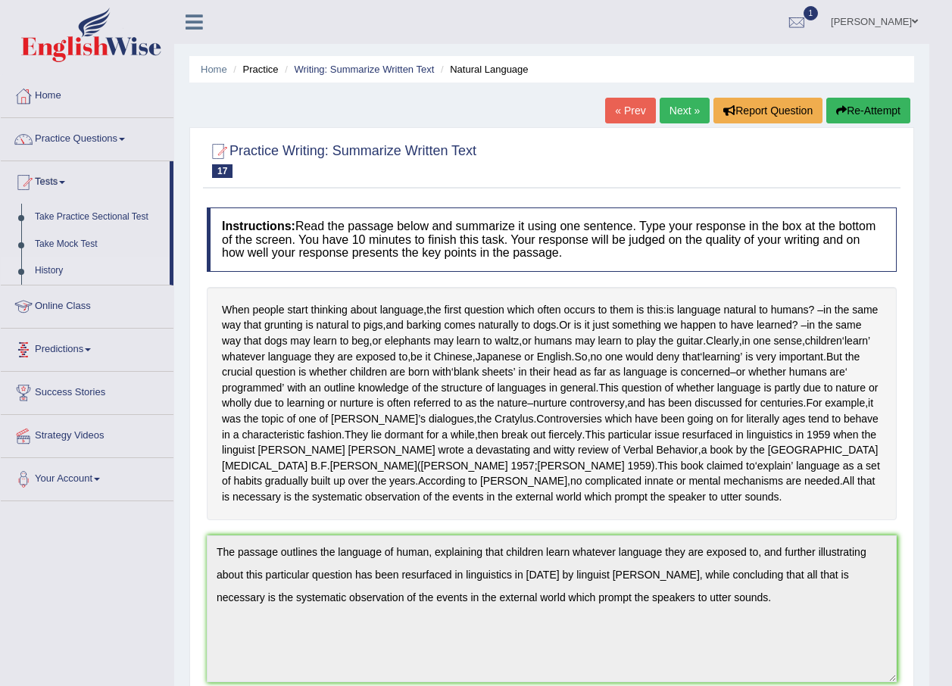
click at [61, 275] on link "History" at bounding box center [99, 271] width 142 height 27
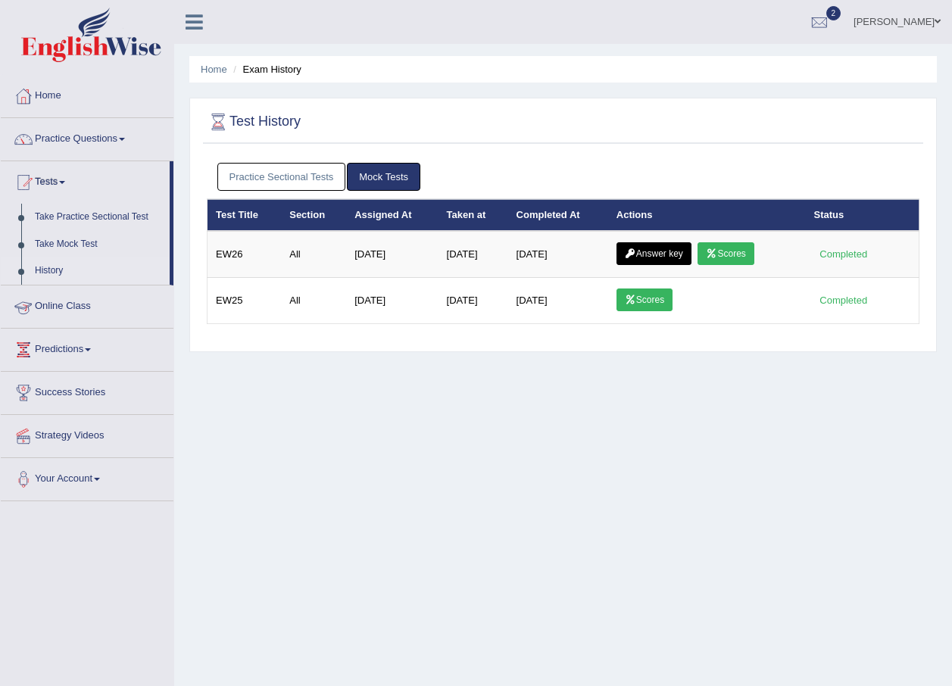
click at [286, 173] on link "Practice Sectional Tests" at bounding box center [281, 177] width 129 height 28
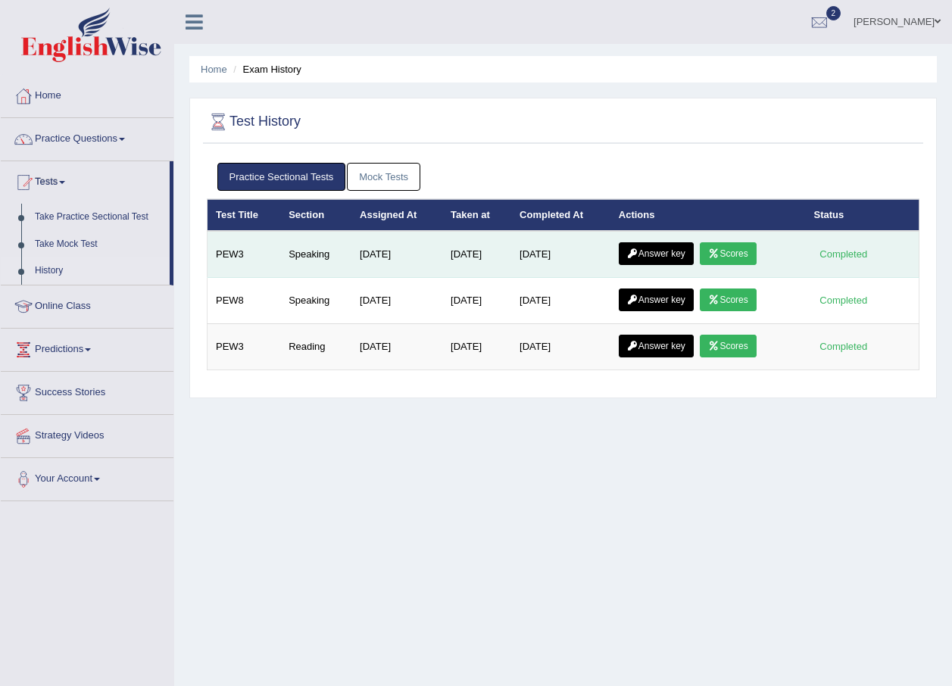
click at [669, 250] on link "Answer key" at bounding box center [656, 253] width 75 height 23
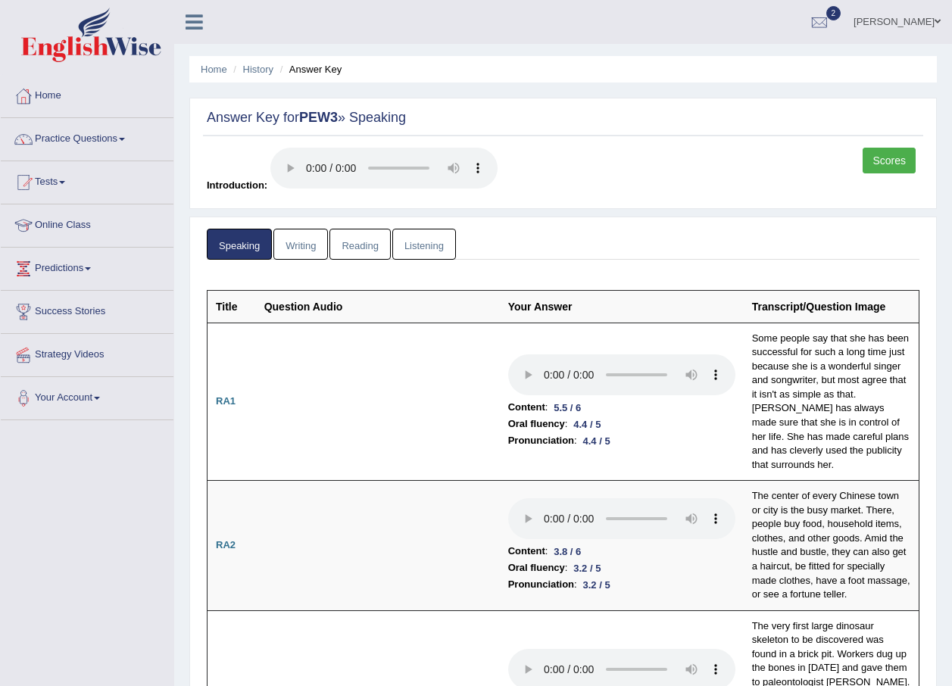
click at [895, 161] on link "Scores" at bounding box center [889, 161] width 53 height 26
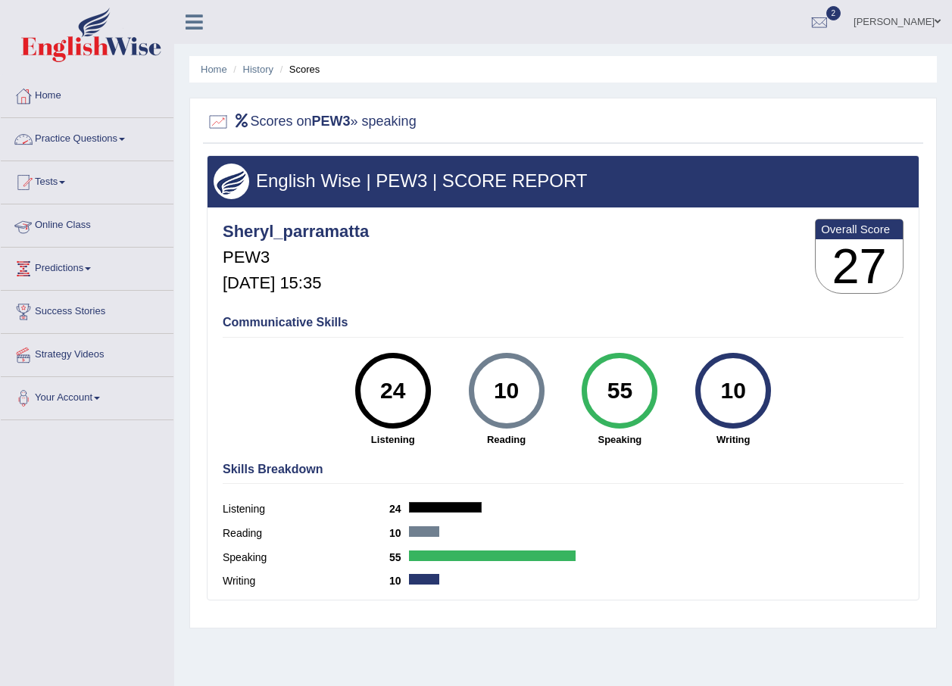
click at [77, 143] on link "Practice Questions" at bounding box center [87, 137] width 173 height 38
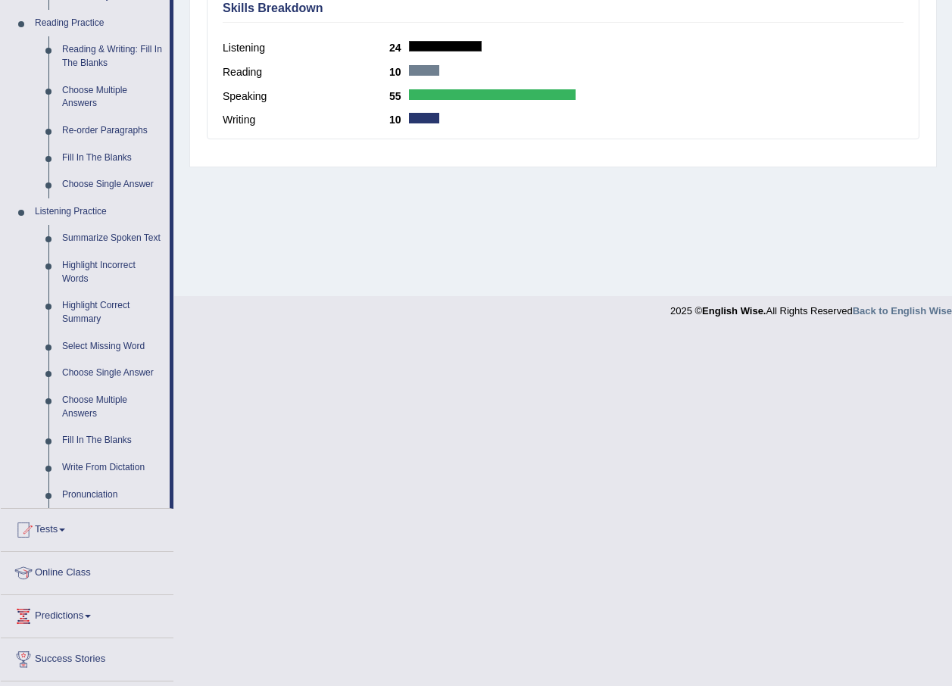
scroll to position [544, 0]
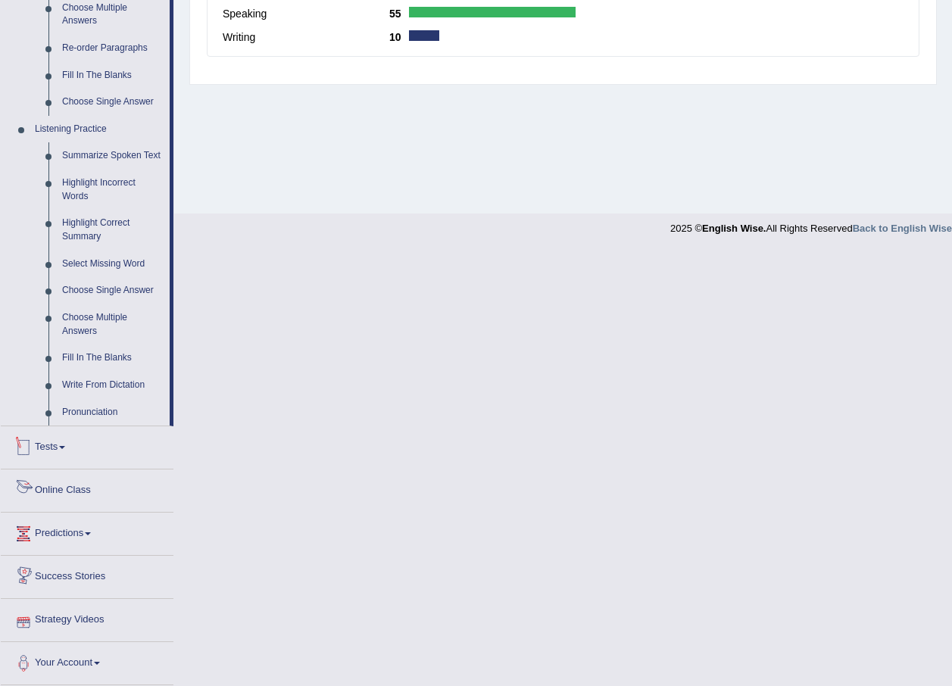
click at [60, 455] on link "Tests" at bounding box center [87, 446] width 173 height 38
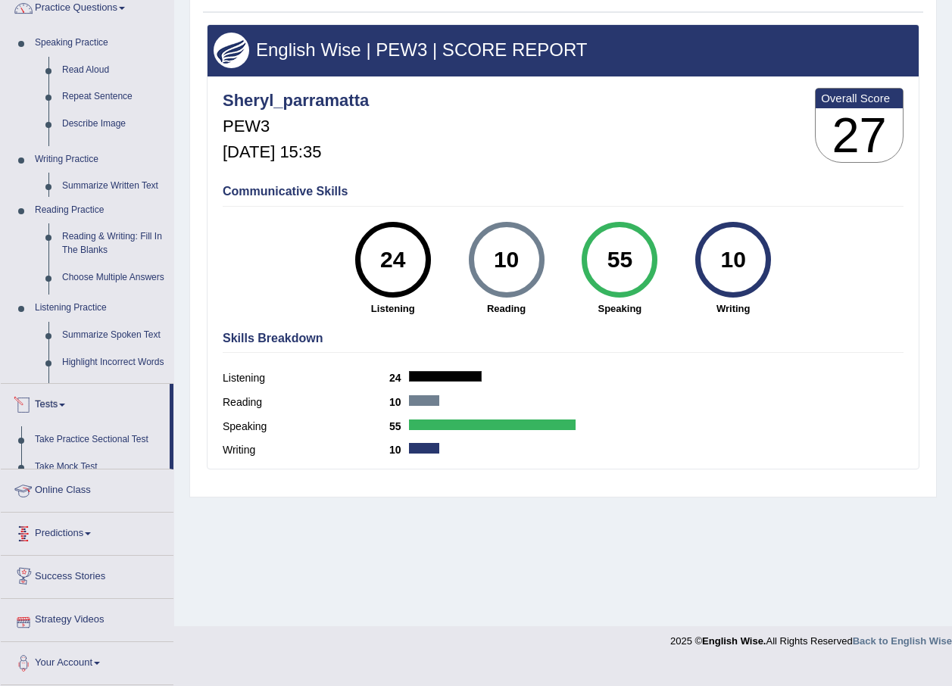
scroll to position [109, 0]
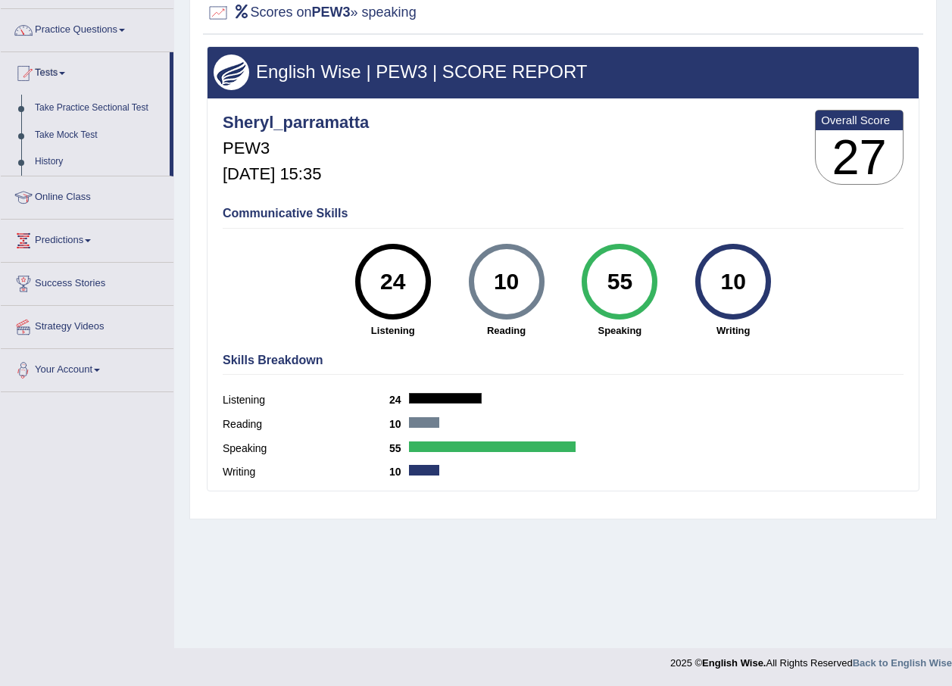
click at [449, 446] on div at bounding box center [492, 447] width 167 height 11
click at [56, 163] on link "History" at bounding box center [99, 161] width 142 height 27
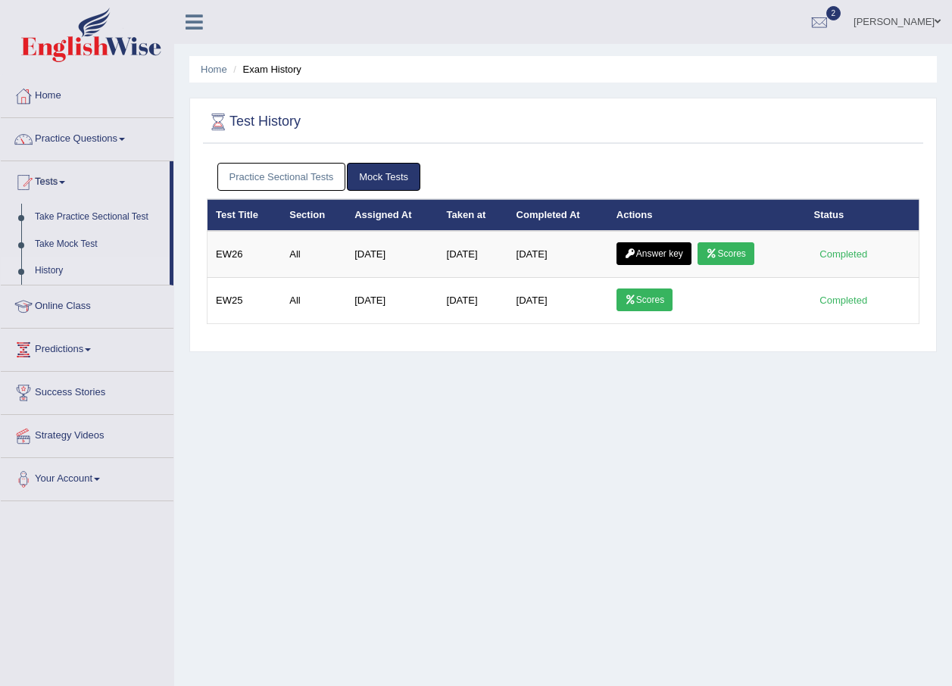
click at [289, 177] on link "Practice Sectional Tests" at bounding box center [281, 177] width 129 height 28
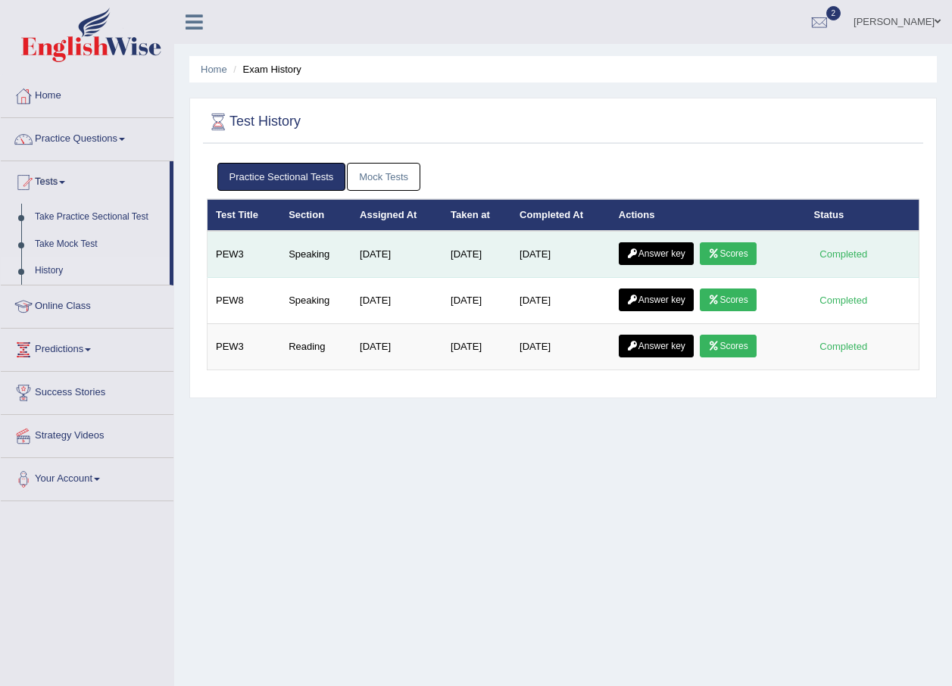
click at [647, 250] on link "Answer key" at bounding box center [656, 253] width 75 height 23
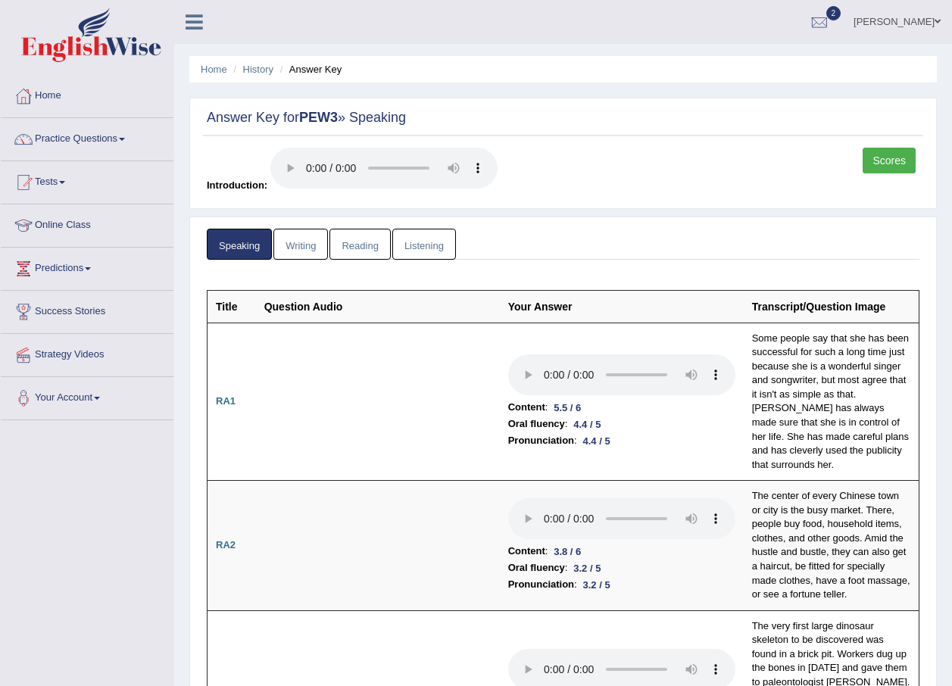
click at [289, 243] on link "Writing" at bounding box center [300, 244] width 55 height 31
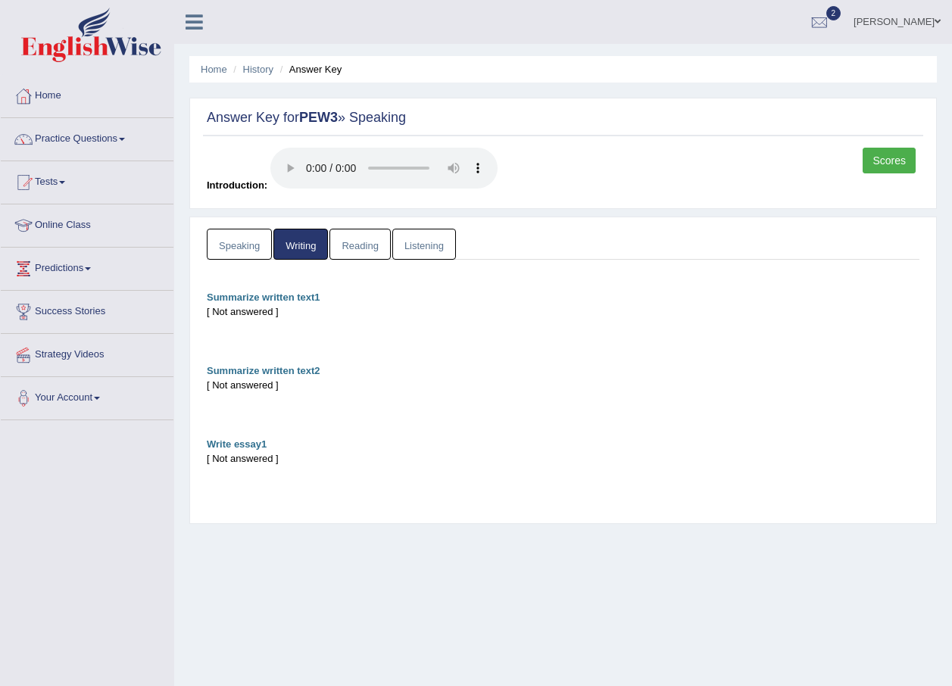
click at [356, 246] on link "Reading" at bounding box center [360, 244] width 61 height 31
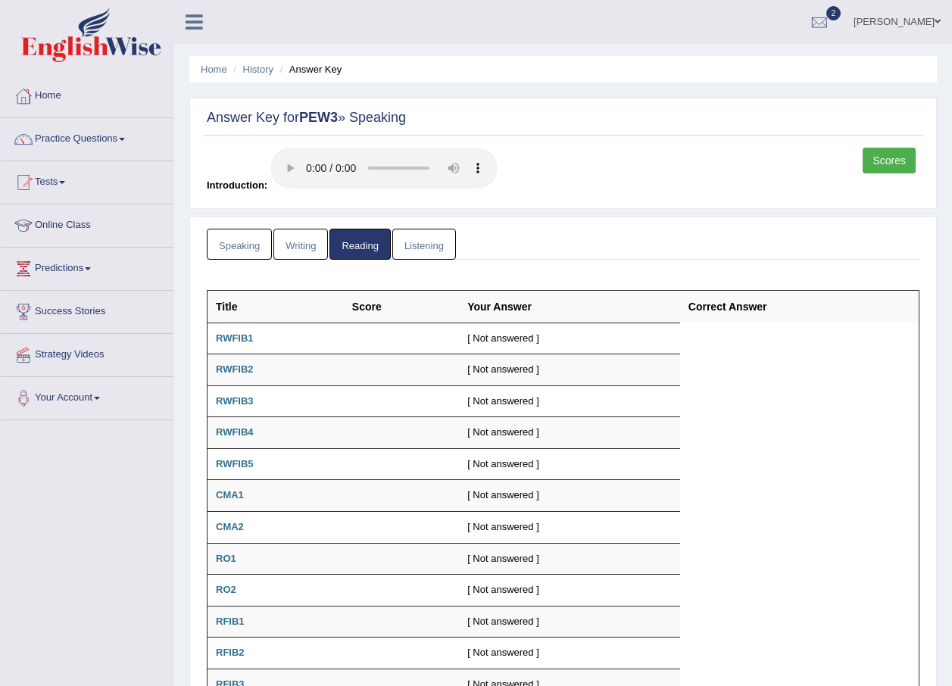
click at [428, 249] on link "Listening" at bounding box center [424, 244] width 64 height 31
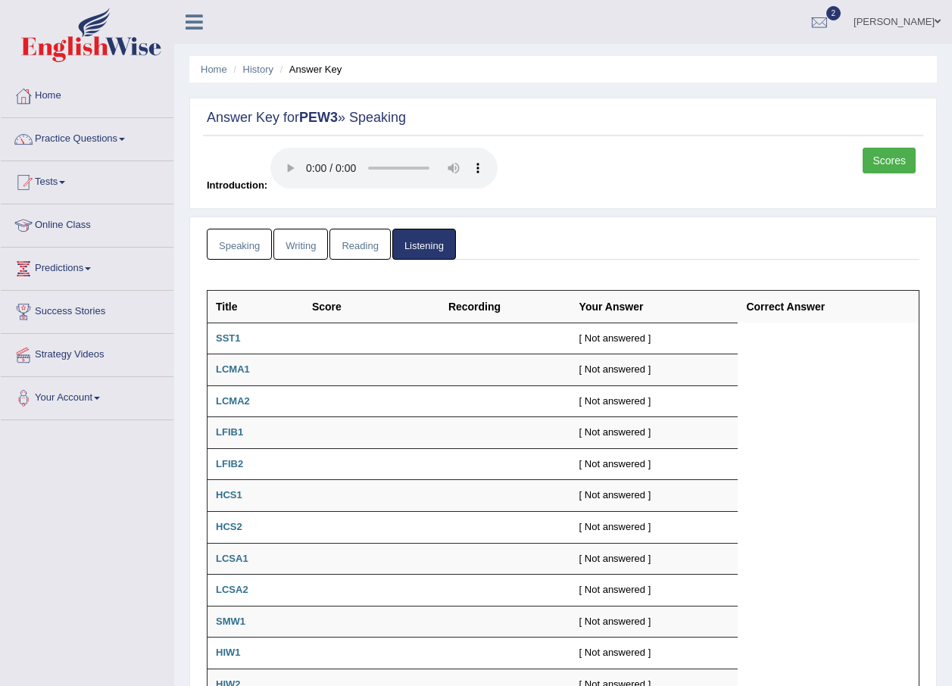
click at [911, 20] on link "sheryl W" at bounding box center [897, 19] width 110 height 39
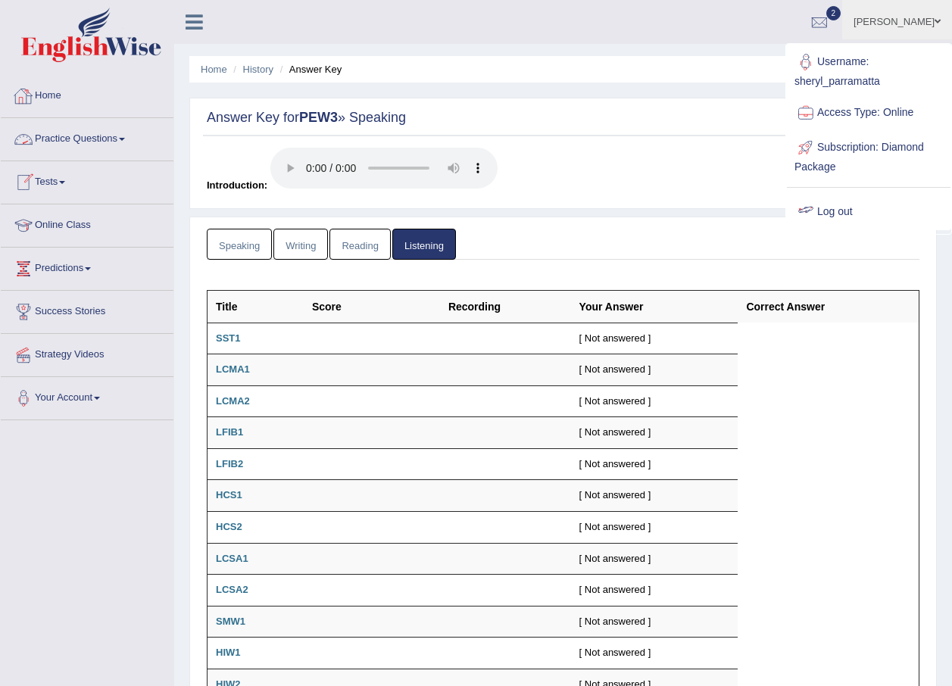
click at [834, 208] on link "Log out" at bounding box center [869, 212] width 164 height 35
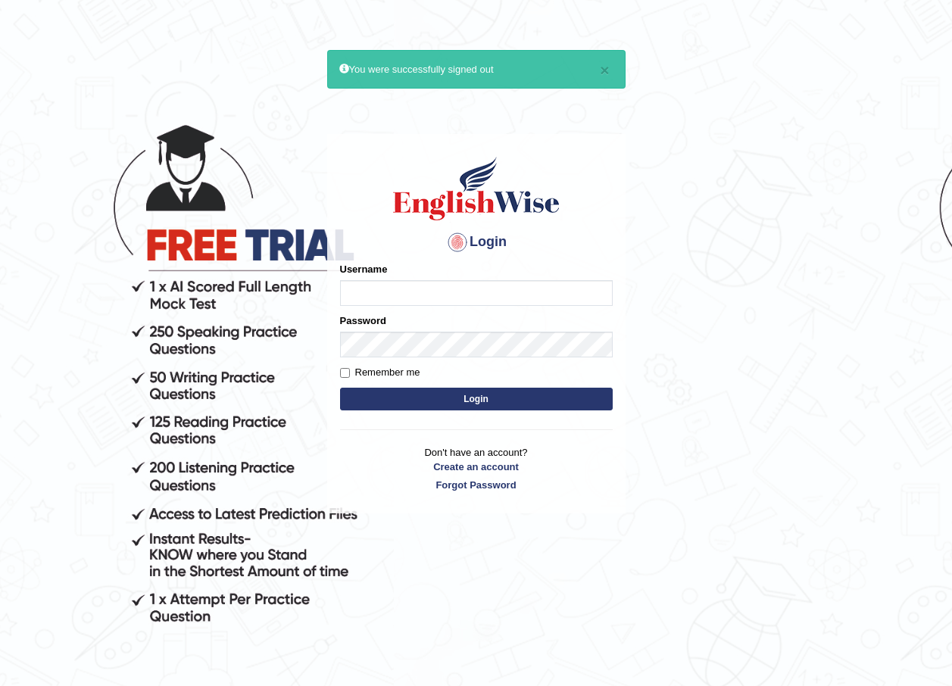
click at [724, 290] on body "× You were successfully signed out Login Please fix the following errors: Usern…" at bounding box center [476, 391] width 952 height 686
